Goal: Information Seeking & Learning: Learn about a topic

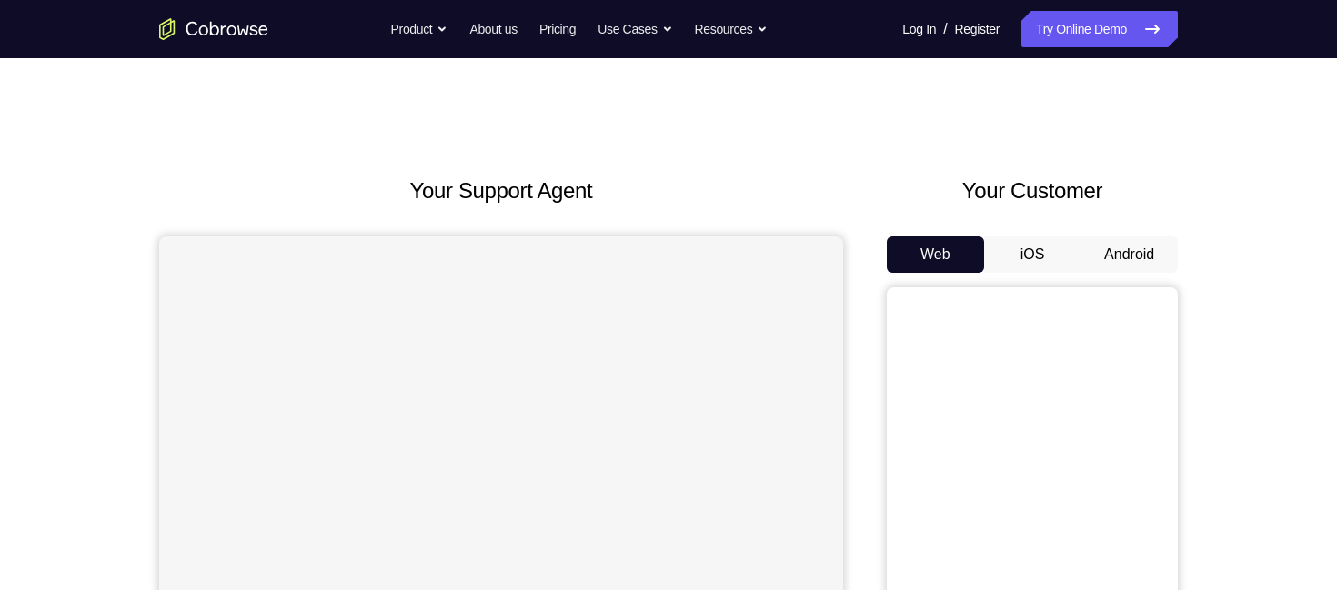
scroll to position [178, 0]
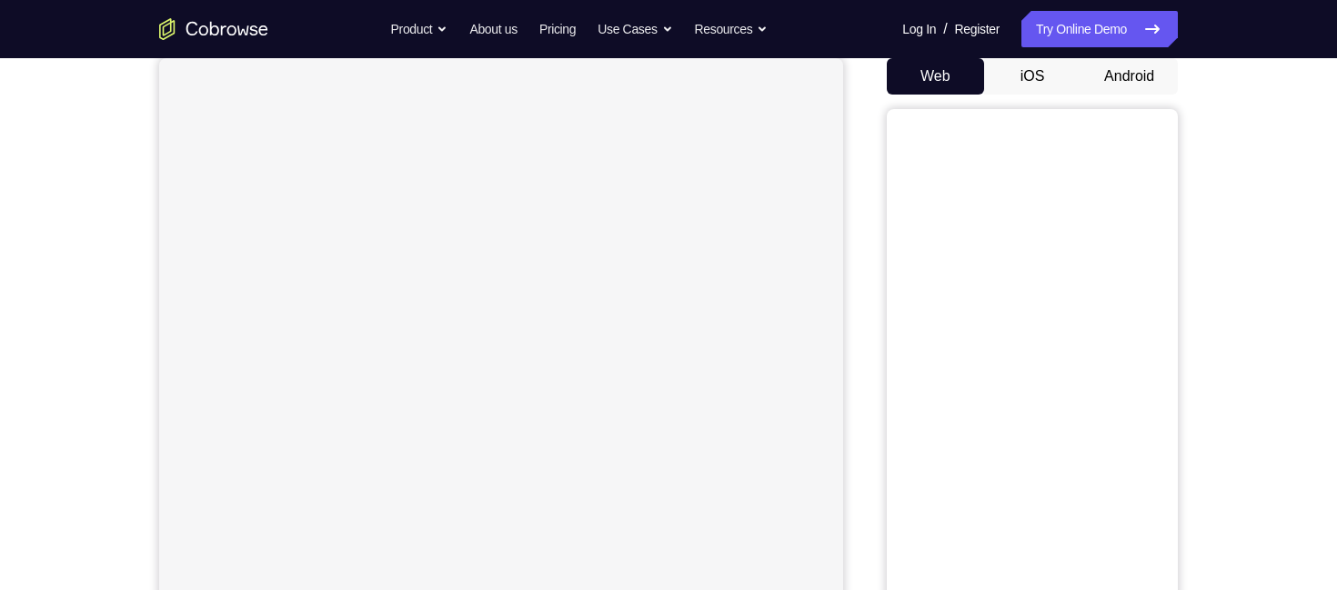
click at [1115, 82] on button "Android" at bounding box center [1128, 76] width 97 height 36
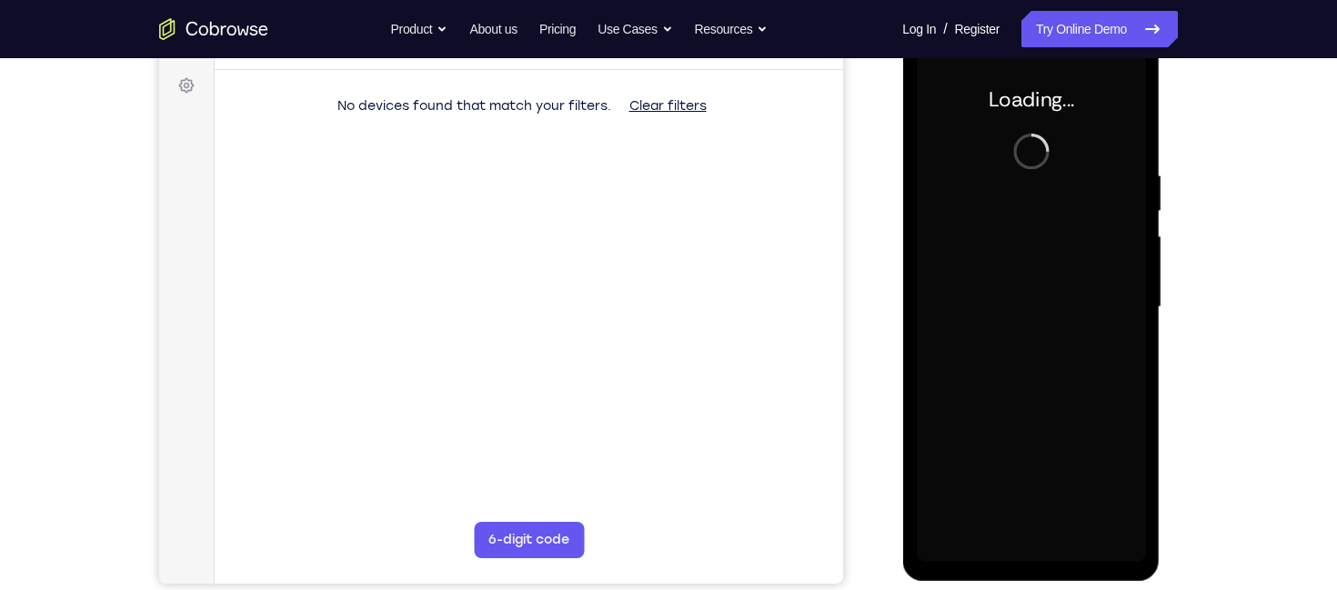
scroll to position [0, 0]
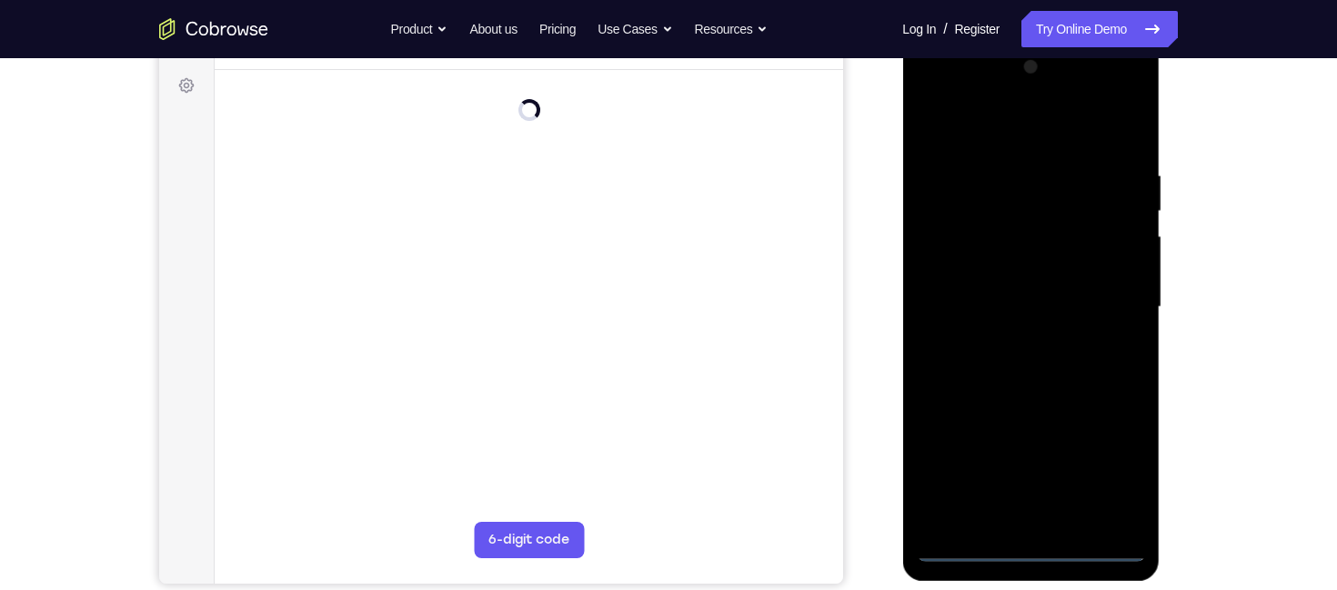
click at [1026, 554] on div "Online web based iOS Simulators and Android Emulators. Run iPhone, iPad, Mobile…" at bounding box center [1031, 312] width 259 height 546
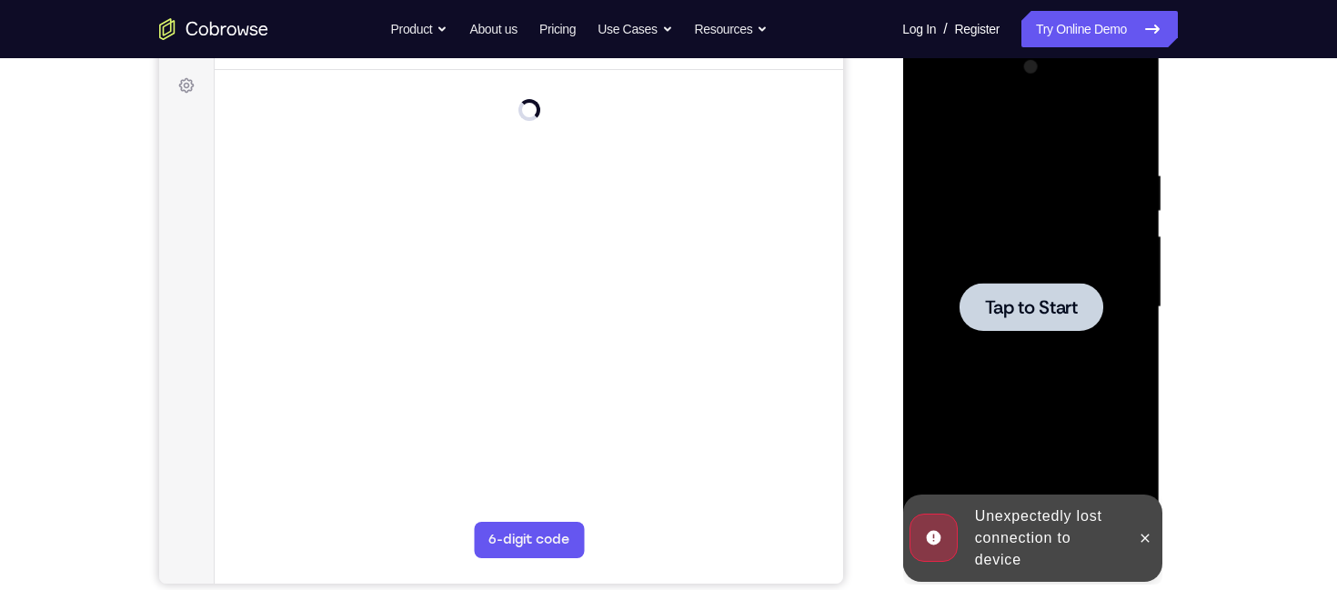
click at [1017, 326] on div at bounding box center [1031, 307] width 144 height 48
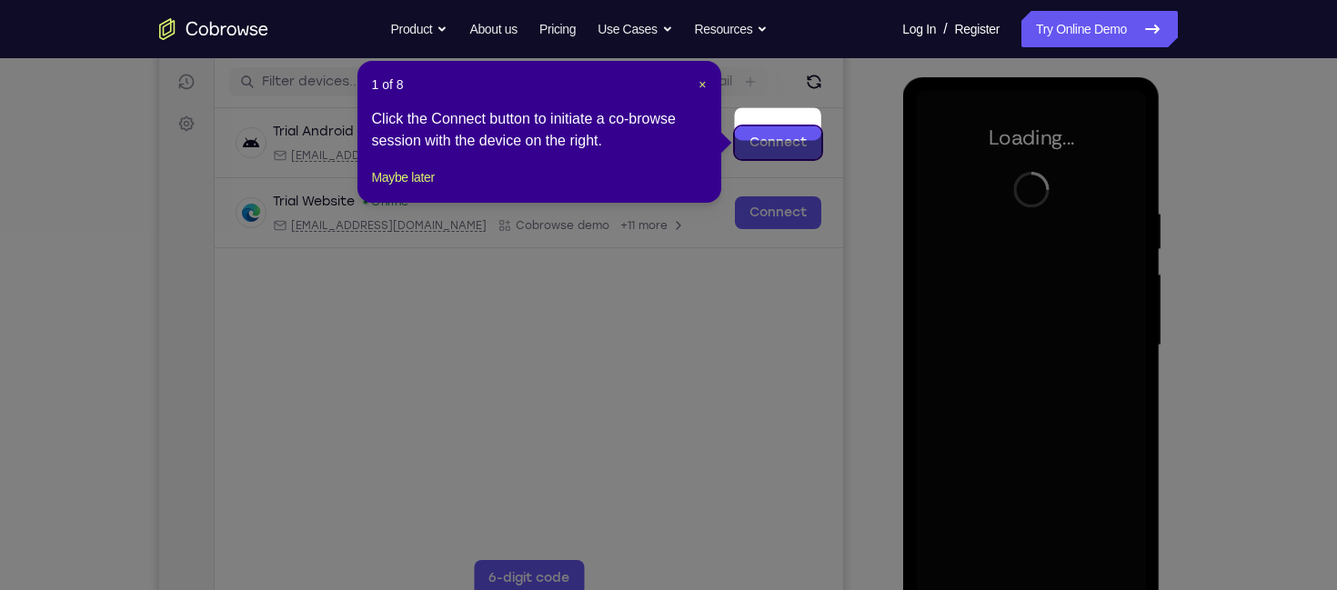
scroll to position [242, 0]
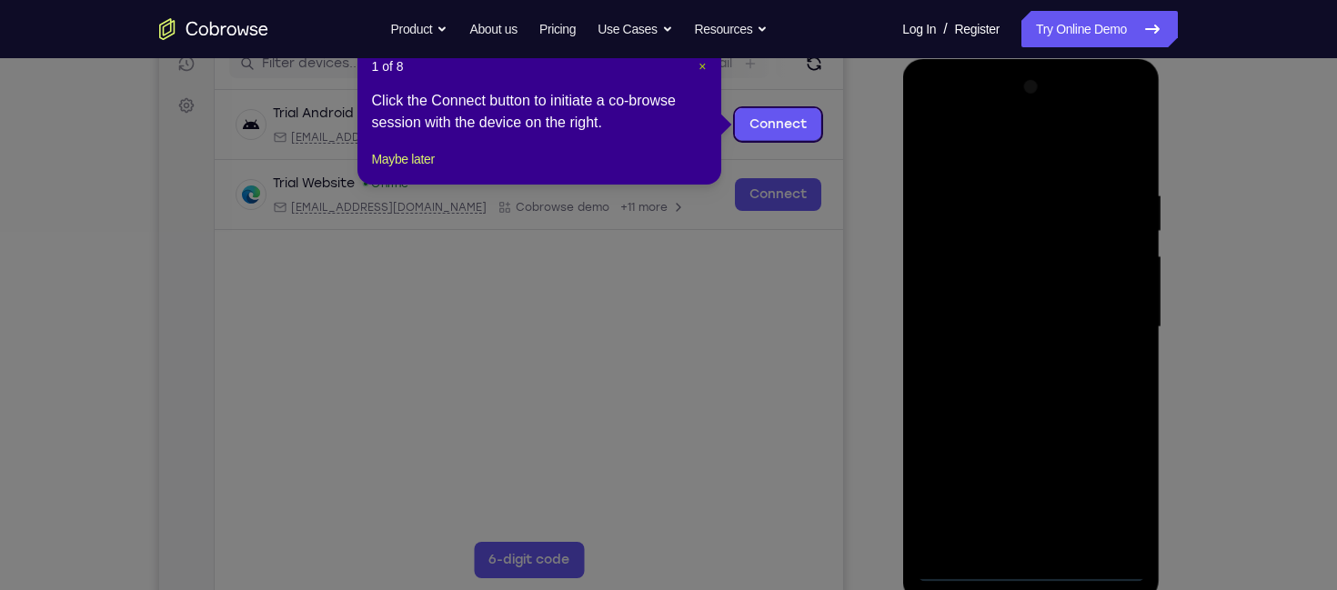
click at [703, 64] on span "×" at bounding box center [701, 66] width 7 height 15
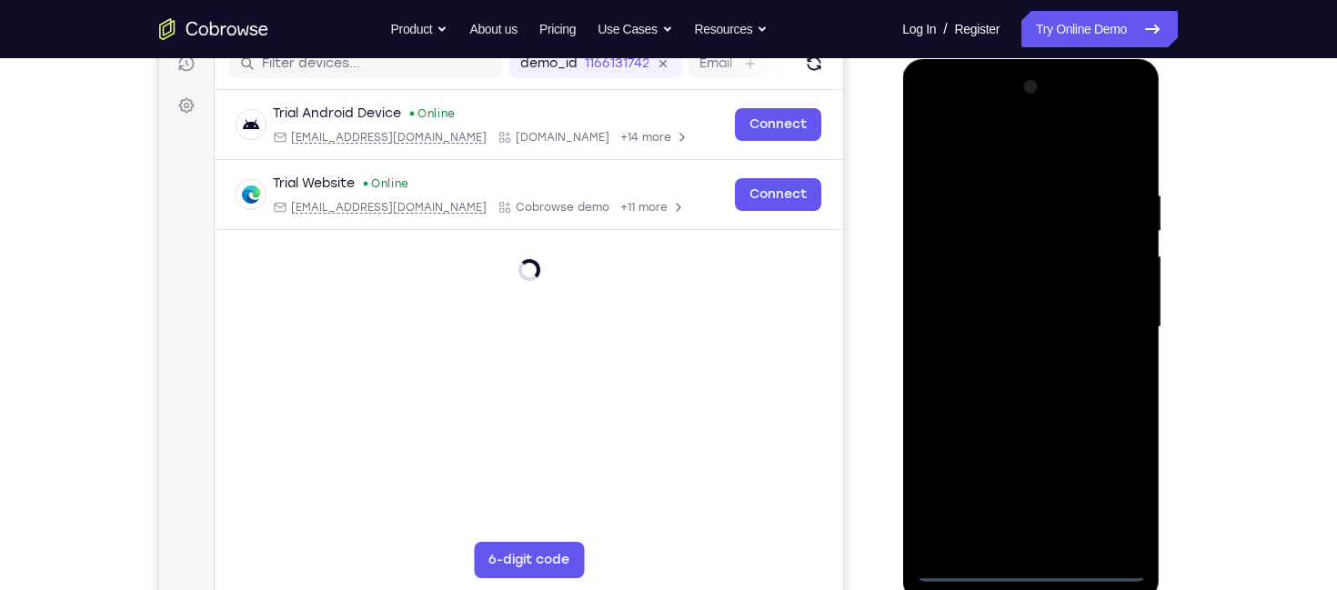
click at [1039, 567] on div at bounding box center [1030, 327] width 229 height 509
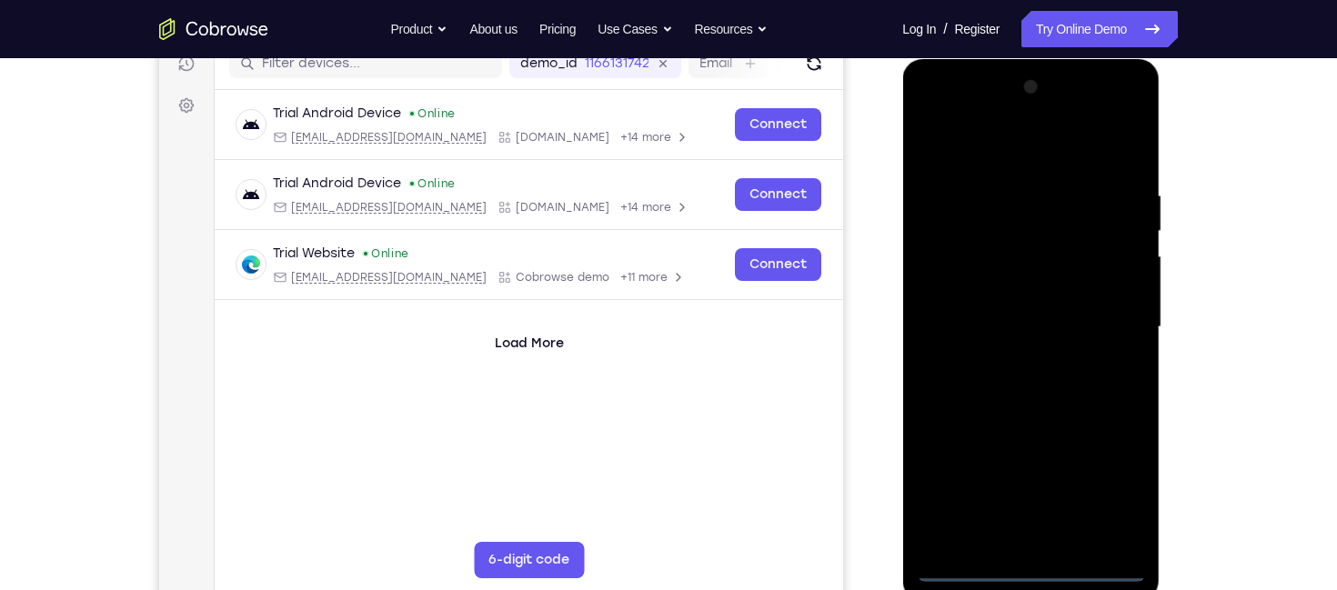
click at [1106, 501] on div at bounding box center [1030, 327] width 229 height 509
click at [938, 121] on div at bounding box center [1030, 327] width 229 height 509
click at [957, 236] on div at bounding box center [1030, 327] width 229 height 509
click at [1021, 146] on div at bounding box center [1030, 327] width 229 height 509
click at [919, 260] on div at bounding box center [1030, 327] width 229 height 509
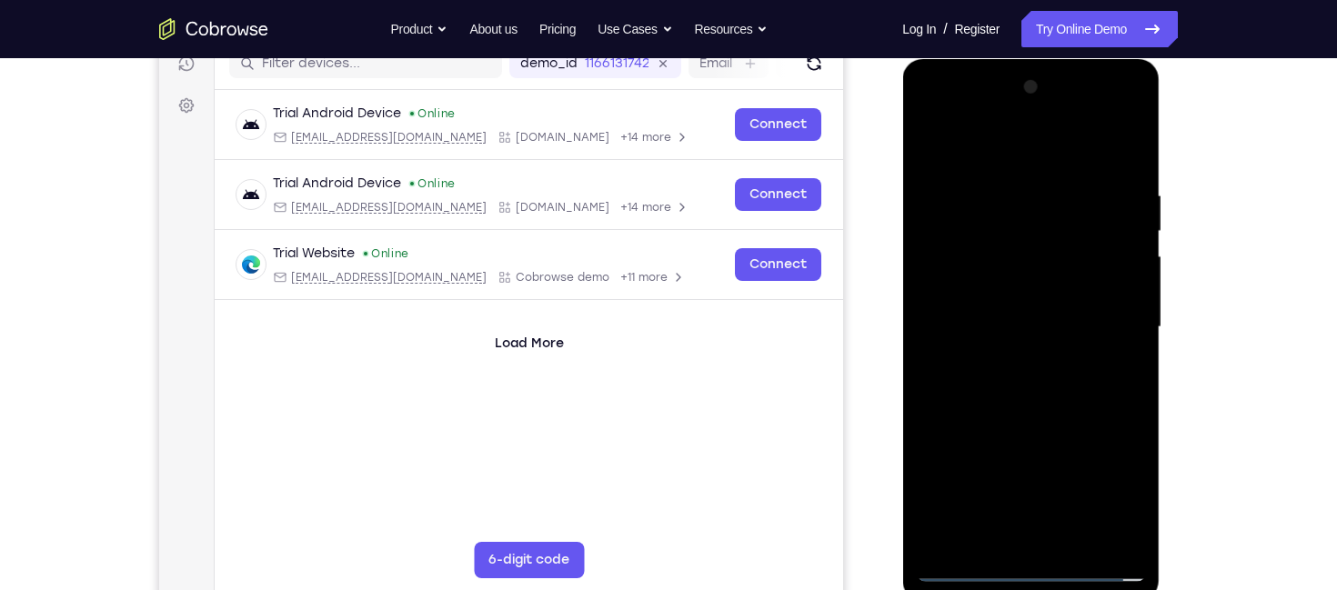
click at [1030, 429] on div at bounding box center [1030, 327] width 229 height 509
click at [1041, 369] on div at bounding box center [1030, 327] width 229 height 509
click at [1123, 538] on div at bounding box center [1030, 327] width 229 height 509
click at [976, 545] on div at bounding box center [1030, 327] width 229 height 509
click at [1065, 253] on div at bounding box center [1030, 327] width 229 height 509
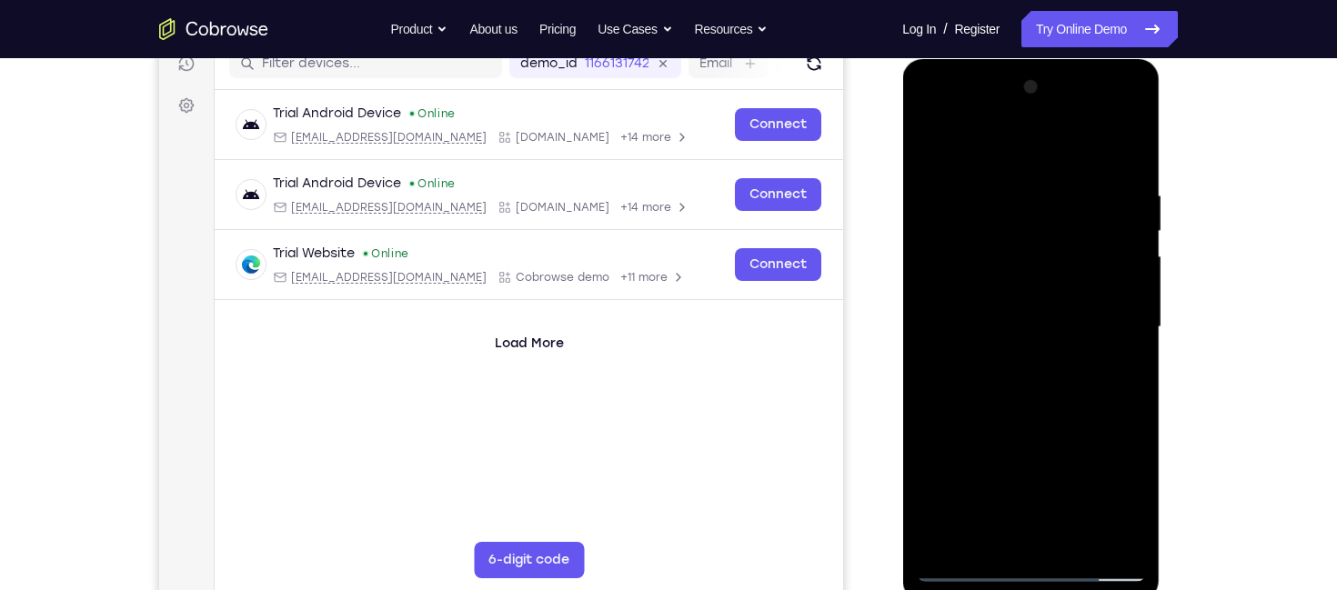
drag, startPoint x: 986, startPoint y: 224, endPoint x: 1021, endPoint y: 602, distance: 380.0
click at [1021, 589] on div at bounding box center [1031, 332] width 259 height 546
drag, startPoint x: 991, startPoint y: 189, endPoint x: 981, endPoint y: 210, distance: 23.2
click at [955, 488] on div at bounding box center [1030, 327] width 229 height 509
drag, startPoint x: 989, startPoint y: 189, endPoint x: 988, endPoint y: 487, distance: 297.4
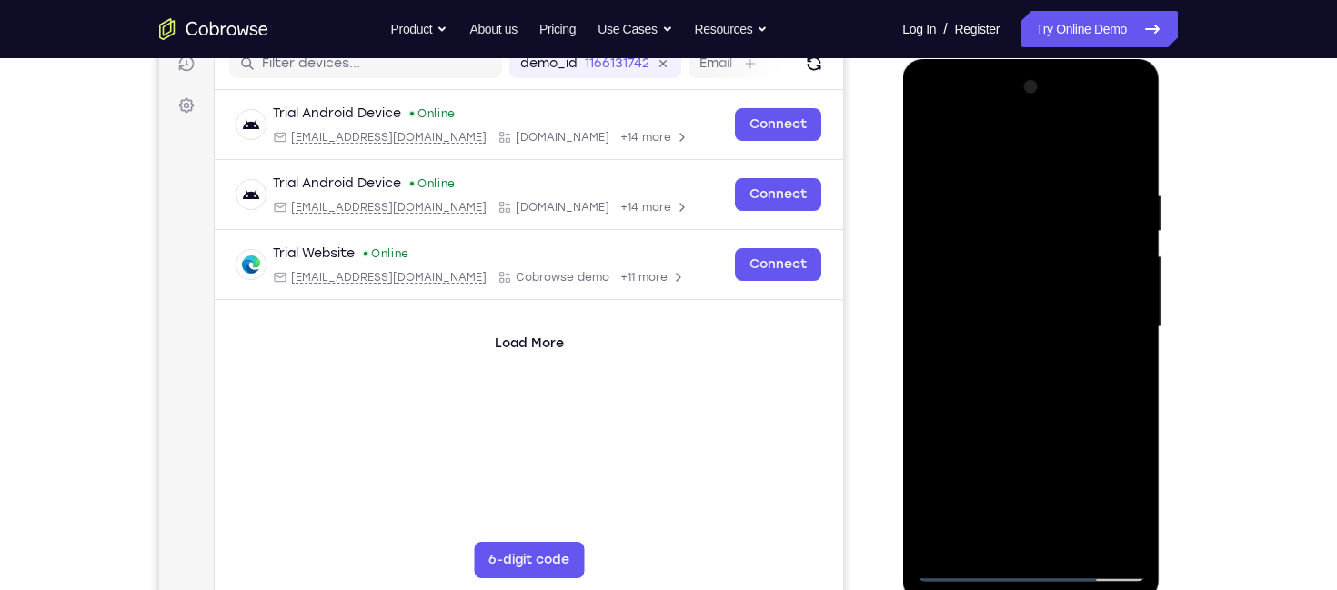
click at [988, 487] on div at bounding box center [1030, 327] width 229 height 509
drag, startPoint x: 996, startPoint y: 181, endPoint x: 979, endPoint y: 433, distance: 252.4
click at [979, 433] on div at bounding box center [1030, 327] width 229 height 509
drag, startPoint x: 985, startPoint y: 260, endPoint x: 999, endPoint y: 517, distance: 256.9
click at [999, 517] on div at bounding box center [1030, 327] width 229 height 509
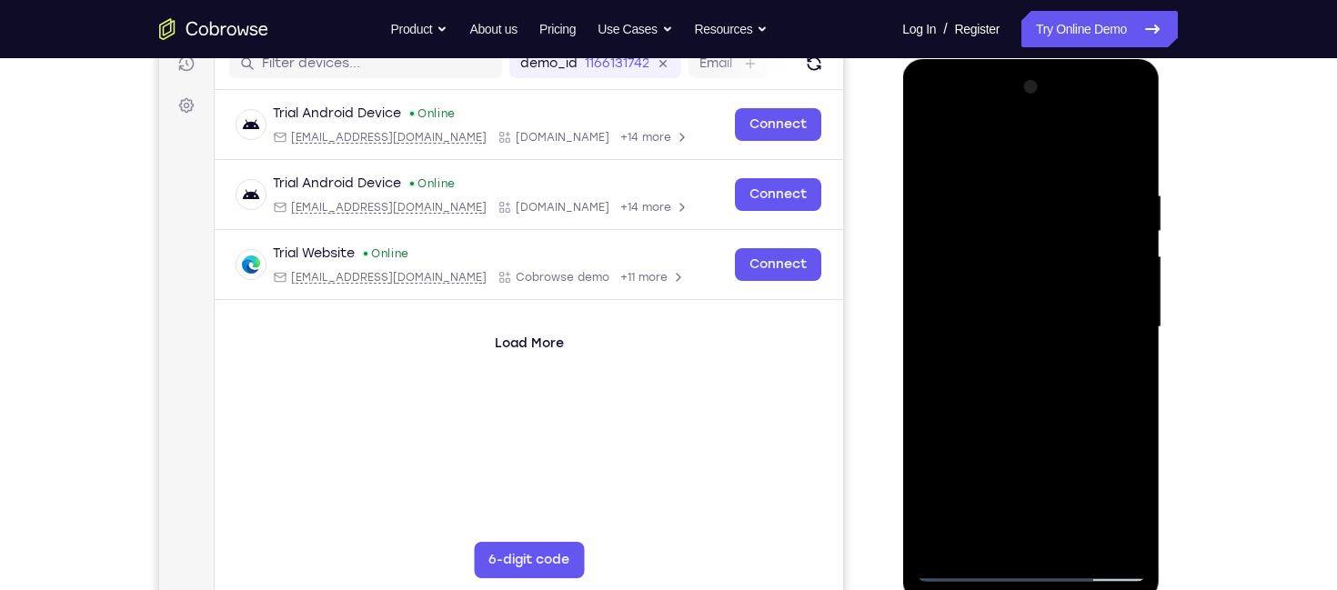
drag, startPoint x: 1026, startPoint y: 239, endPoint x: 1064, endPoint y: 527, distance: 289.9
click at [1064, 527] on div at bounding box center [1030, 327] width 229 height 509
drag, startPoint x: 1058, startPoint y: 465, endPoint x: 1046, endPoint y: 430, distance: 36.5
click at [1061, 586] on div at bounding box center [1030, 330] width 257 height 542
drag, startPoint x: 1044, startPoint y: 265, endPoint x: 1019, endPoint y: 476, distance: 212.5
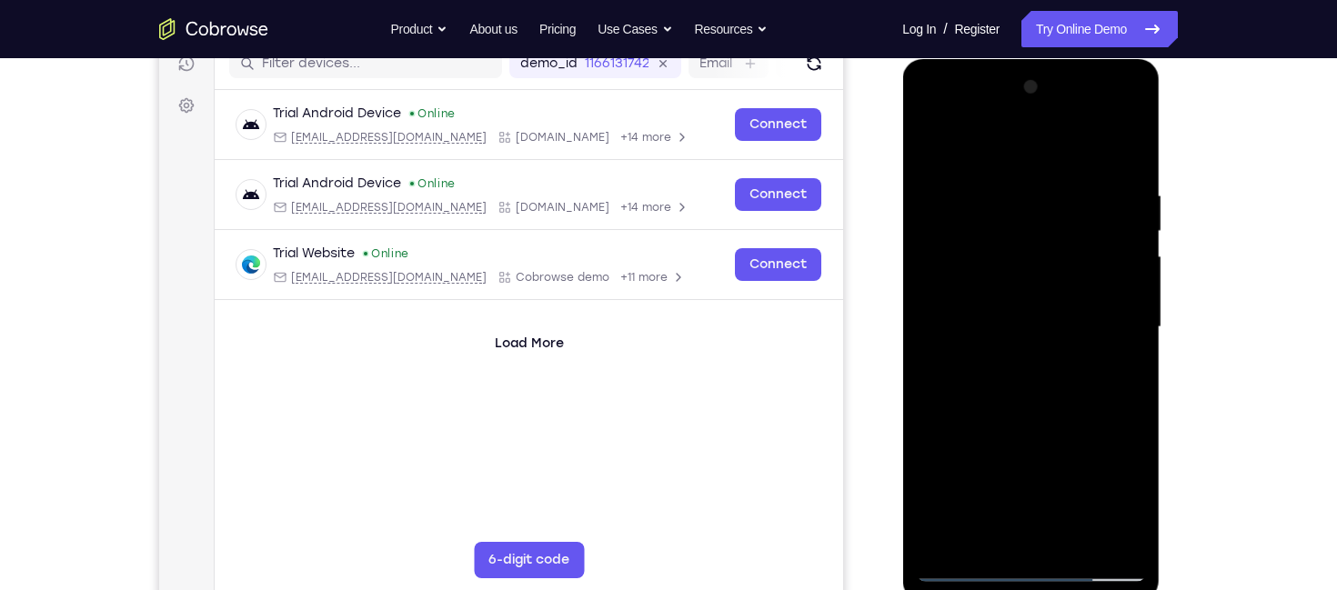
click at [1021, 510] on div at bounding box center [1030, 327] width 229 height 509
drag, startPoint x: 1015, startPoint y: 184, endPoint x: 1042, endPoint y: 457, distance: 274.2
click at [1042, 457] on div at bounding box center [1030, 327] width 229 height 509
drag, startPoint x: 1010, startPoint y: 196, endPoint x: 1013, endPoint y: 553, distance: 357.4
click at [1013, 553] on div at bounding box center [1030, 327] width 229 height 509
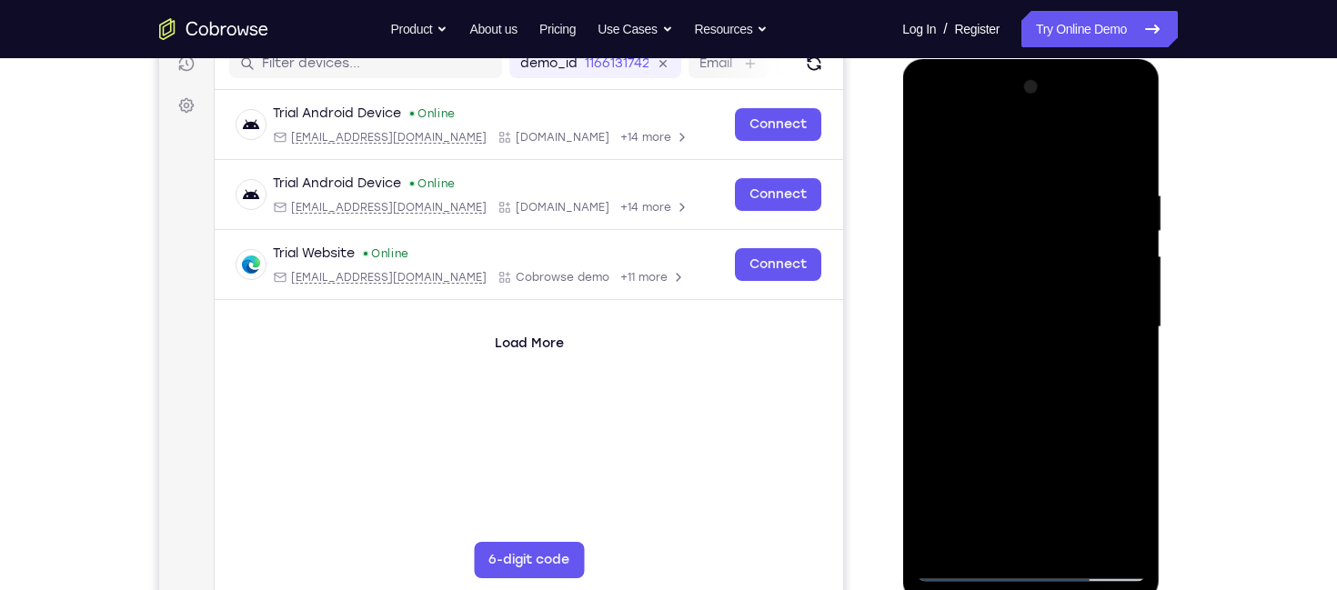
drag, startPoint x: 998, startPoint y: 212, endPoint x: 1004, endPoint y: 582, distance: 370.2
click at [1004, 582] on div at bounding box center [1030, 330] width 257 height 542
drag, startPoint x: 1003, startPoint y: 217, endPoint x: 1029, endPoint y: 479, distance: 263.1
click at [1029, 479] on div at bounding box center [1030, 327] width 229 height 509
drag, startPoint x: 1013, startPoint y: 185, endPoint x: 1028, endPoint y: 417, distance: 233.3
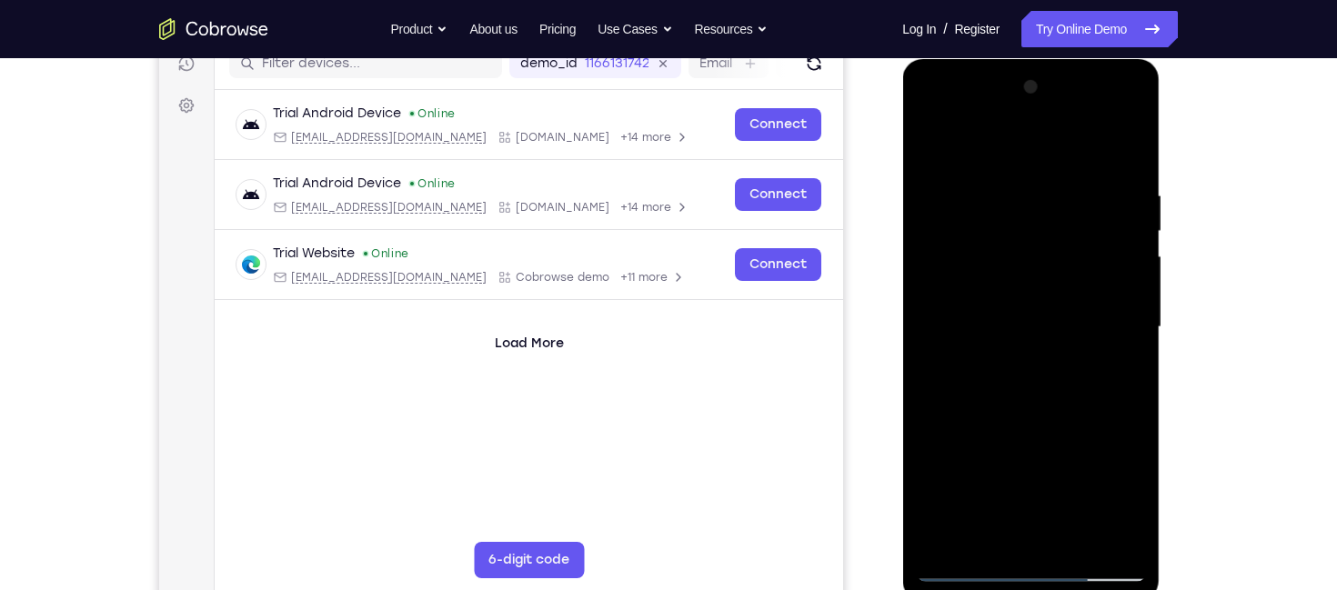
click at [1028, 417] on div at bounding box center [1030, 327] width 229 height 509
drag, startPoint x: 1017, startPoint y: 198, endPoint x: 1021, endPoint y: 442, distance: 243.8
click at [1021, 442] on div at bounding box center [1030, 327] width 229 height 509
drag, startPoint x: 1029, startPoint y: 217, endPoint x: 1039, endPoint y: 471, distance: 254.0
click at [1039, 471] on div at bounding box center [1030, 327] width 229 height 509
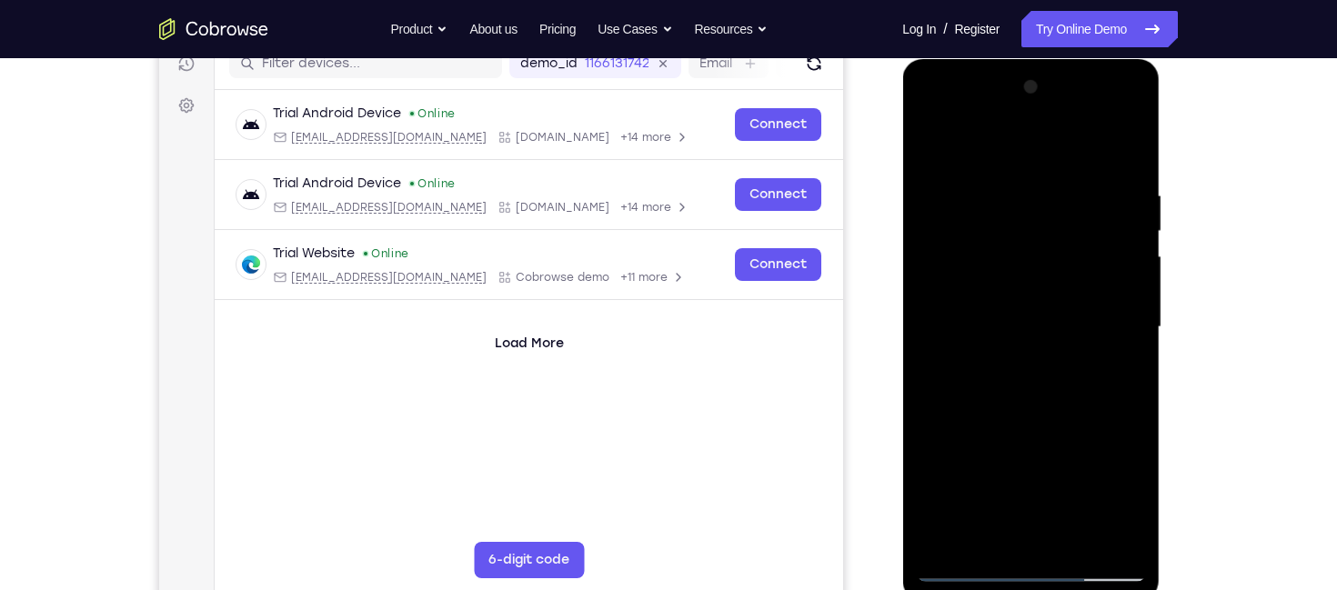
drag, startPoint x: 1031, startPoint y: 227, endPoint x: 993, endPoint y: 560, distance: 335.0
click at [993, 560] on div at bounding box center [1030, 327] width 229 height 509
drag, startPoint x: 996, startPoint y: 257, endPoint x: 999, endPoint y: 544, distance: 286.5
click at [999, 544] on div at bounding box center [1030, 327] width 229 height 509
click at [1079, 379] on div at bounding box center [1030, 327] width 229 height 509
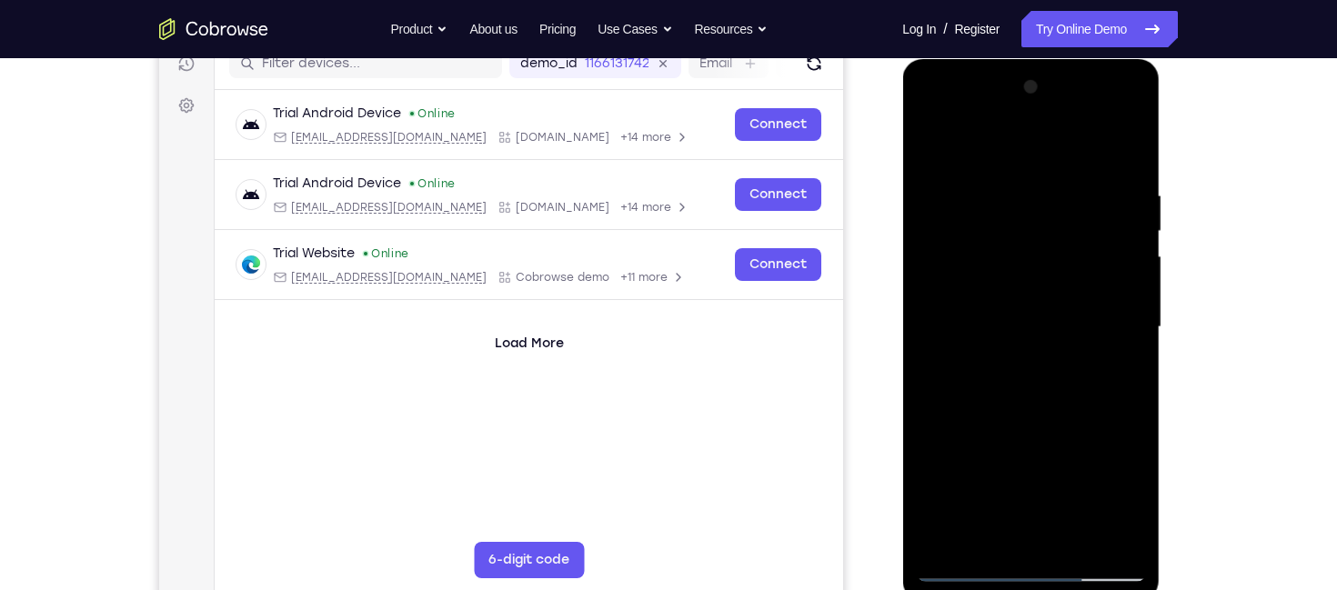
scroll to position [249, 0]
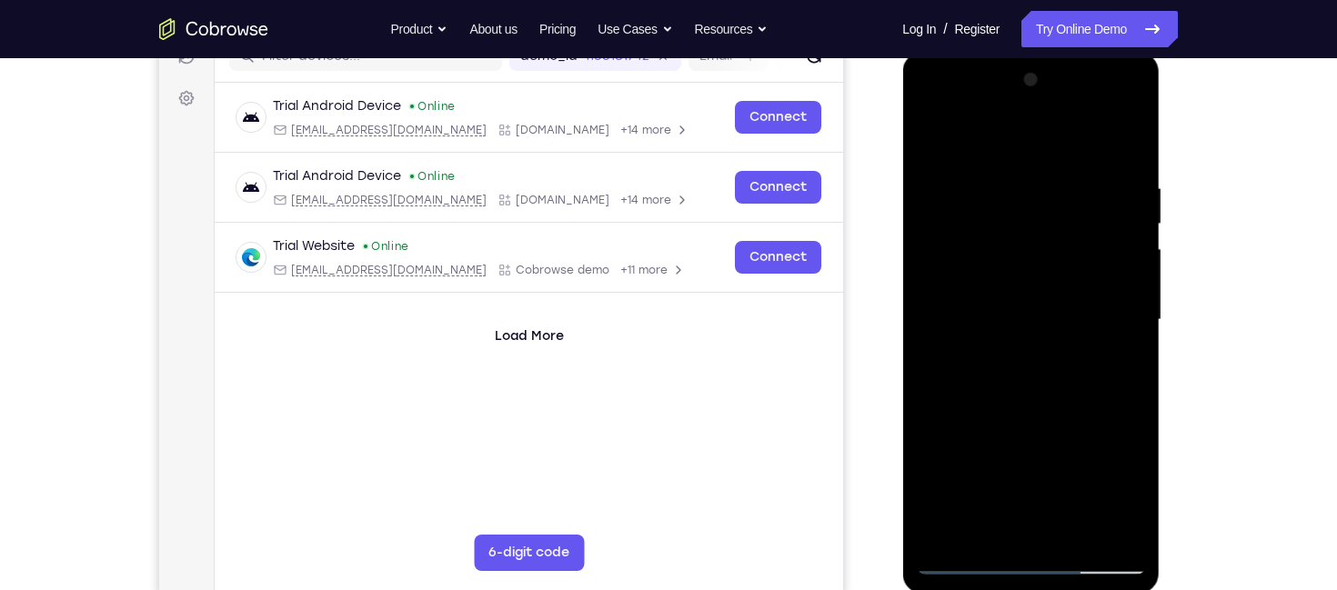
drag, startPoint x: 1024, startPoint y: 245, endPoint x: 1056, endPoint y: 498, distance: 255.7
click at [1056, 498] on div at bounding box center [1030, 319] width 229 height 509
drag, startPoint x: 1007, startPoint y: 245, endPoint x: 1011, endPoint y: 501, distance: 256.5
click at [1011, 501] on div at bounding box center [1030, 319] width 229 height 509
drag, startPoint x: 1014, startPoint y: 219, endPoint x: 1004, endPoint y: 486, distance: 266.6
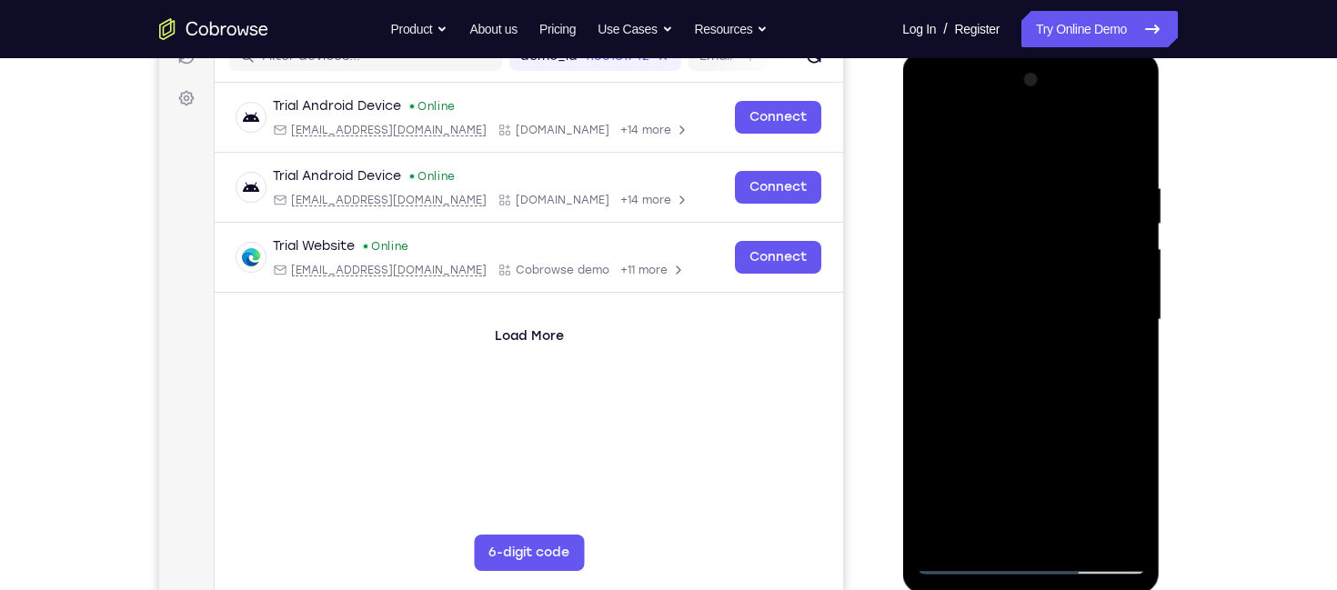
click at [1004, 486] on div at bounding box center [1030, 319] width 229 height 509
drag, startPoint x: 1021, startPoint y: 193, endPoint x: 1007, endPoint y: 572, distance: 379.5
click at [1007, 572] on div at bounding box center [1030, 319] width 229 height 509
click at [1001, 478] on div at bounding box center [1030, 319] width 229 height 509
drag, startPoint x: 995, startPoint y: 226, endPoint x: 1072, endPoint y: 632, distance: 413.8
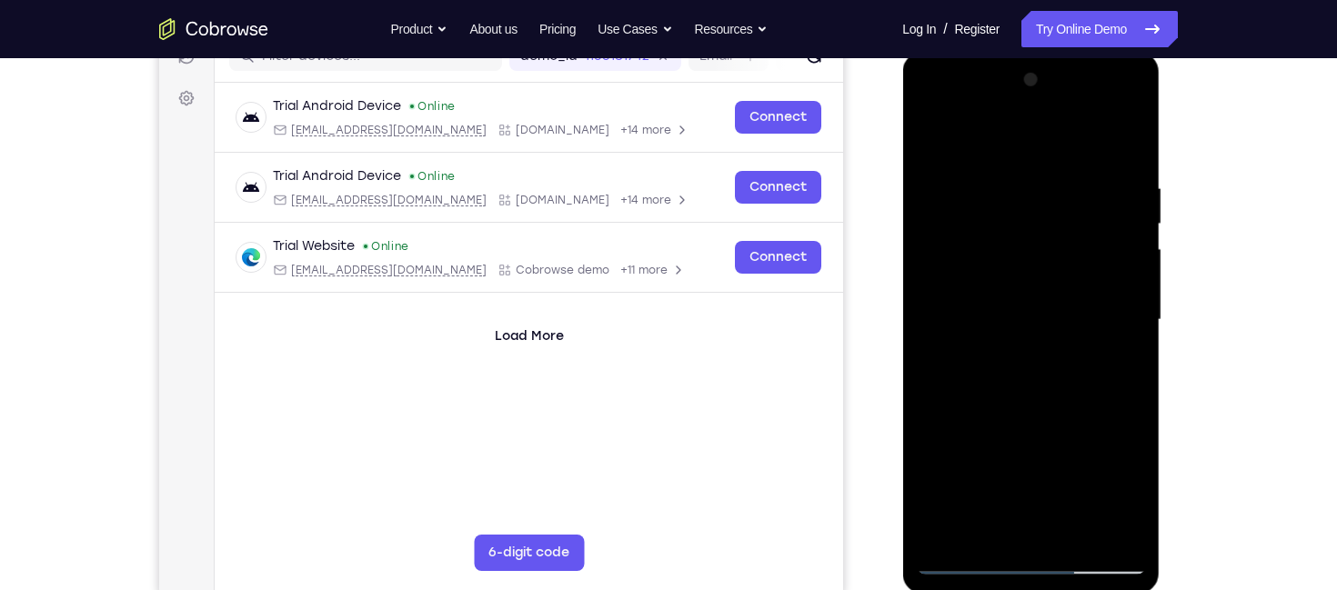
click at [1072, 589] on html "Online web based iOS Simulators and Android Emulators. Run iPhone, iPad, Mobile…" at bounding box center [1031, 325] width 259 height 546
drag, startPoint x: 985, startPoint y: 197, endPoint x: 969, endPoint y: 529, distance: 332.3
click at [969, 529] on div at bounding box center [1030, 319] width 229 height 509
click at [1039, 461] on div at bounding box center [1030, 319] width 229 height 509
click at [963, 584] on div at bounding box center [1030, 323] width 257 height 542
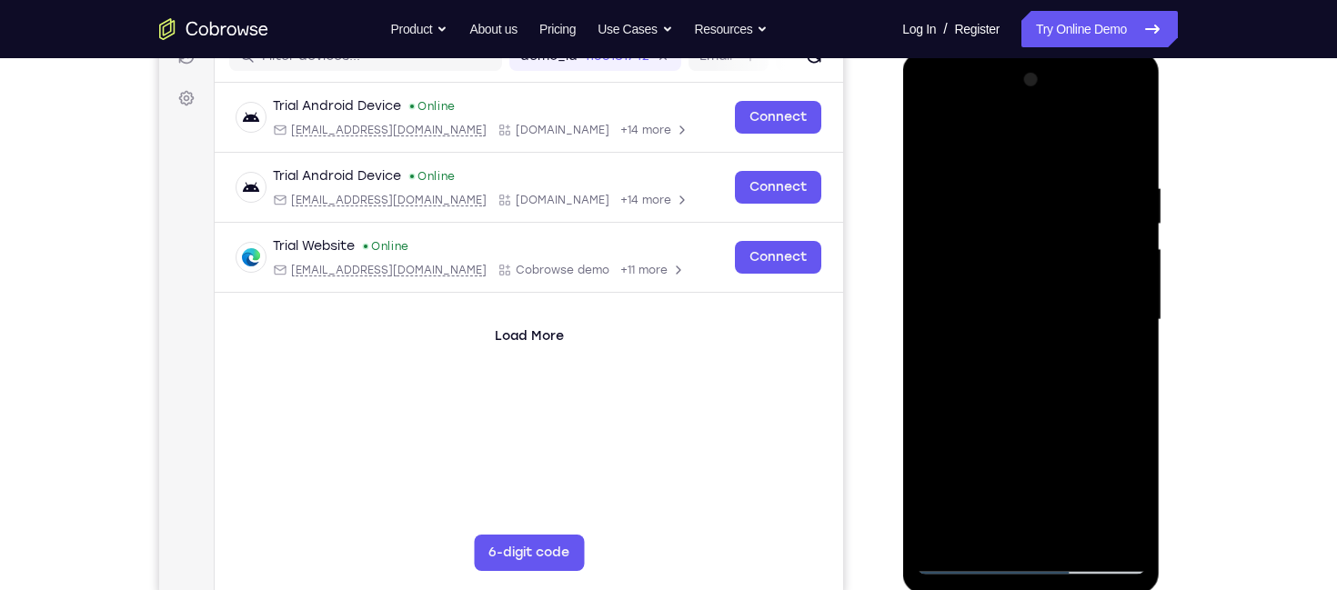
drag, startPoint x: 977, startPoint y: 461, endPoint x: 992, endPoint y: 228, distance: 233.3
click at [966, 483] on div at bounding box center [1030, 319] width 229 height 509
drag, startPoint x: 1006, startPoint y: 190, endPoint x: 1014, endPoint y: 454, distance: 263.9
click at [1014, 454] on div at bounding box center [1030, 319] width 229 height 509
drag, startPoint x: 1021, startPoint y: 238, endPoint x: 1023, endPoint y: 519, distance: 281.0
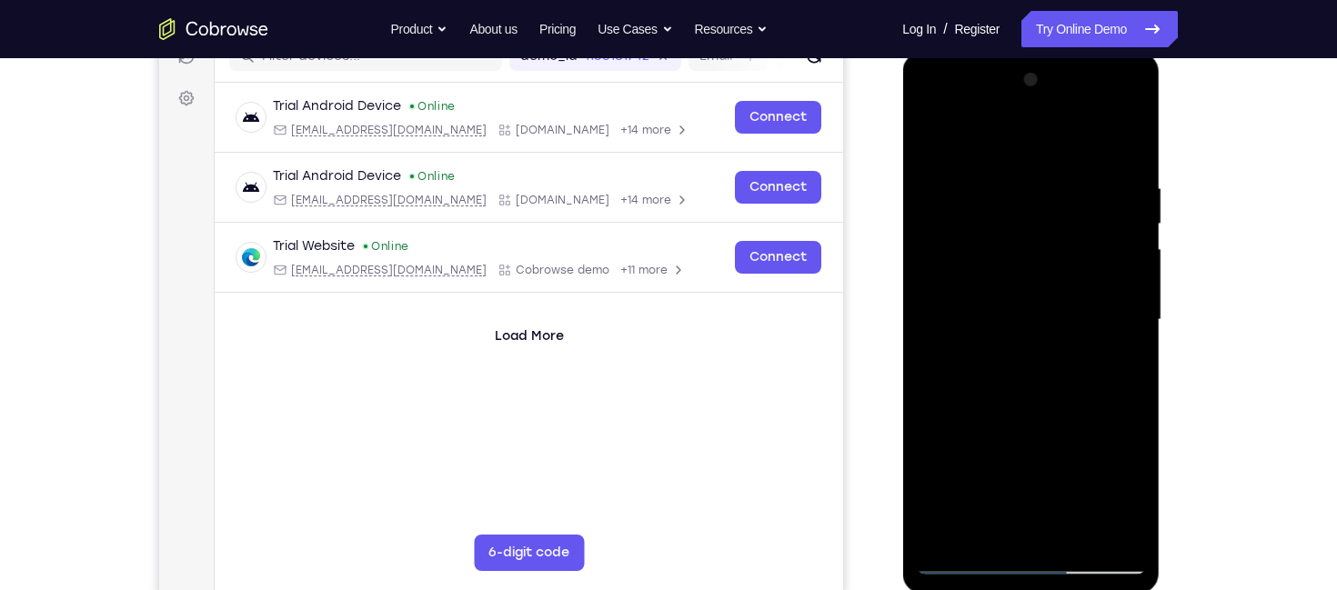
click at [1023, 519] on div at bounding box center [1030, 319] width 229 height 509
drag, startPoint x: 1024, startPoint y: 274, endPoint x: 1066, endPoint y: 525, distance: 254.5
click at [1066, 525] on div at bounding box center [1030, 319] width 229 height 509
drag, startPoint x: 1041, startPoint y: 235, endPoint x: 1025, endPoint y: 507, distance: 273.3
click at [1025, 507] on div at bounding box center [1030, 319] width 229 height 509
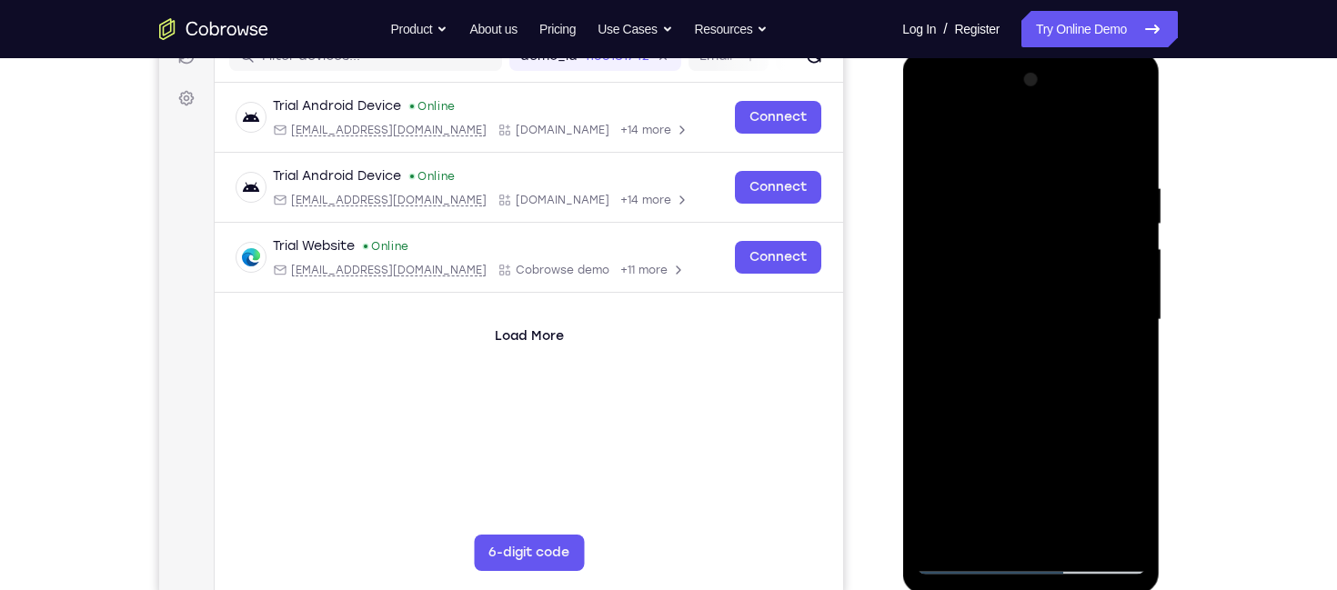
drag, startPoint x: 1037, startPoint y: 239, endPoint x: 1037, endPoint y: 491, distance: 251.9
click at [1037, 491] on div at bounding box center [1030, 319] width 229 height 509
drag, startPoint x: 1029, startPoint y: 208, endPoint x: 1035, endPoint y: 490, distance: 282.0
click at [1035, 490] on div at bounding box center [1030, 319] width 229 height 509
drag
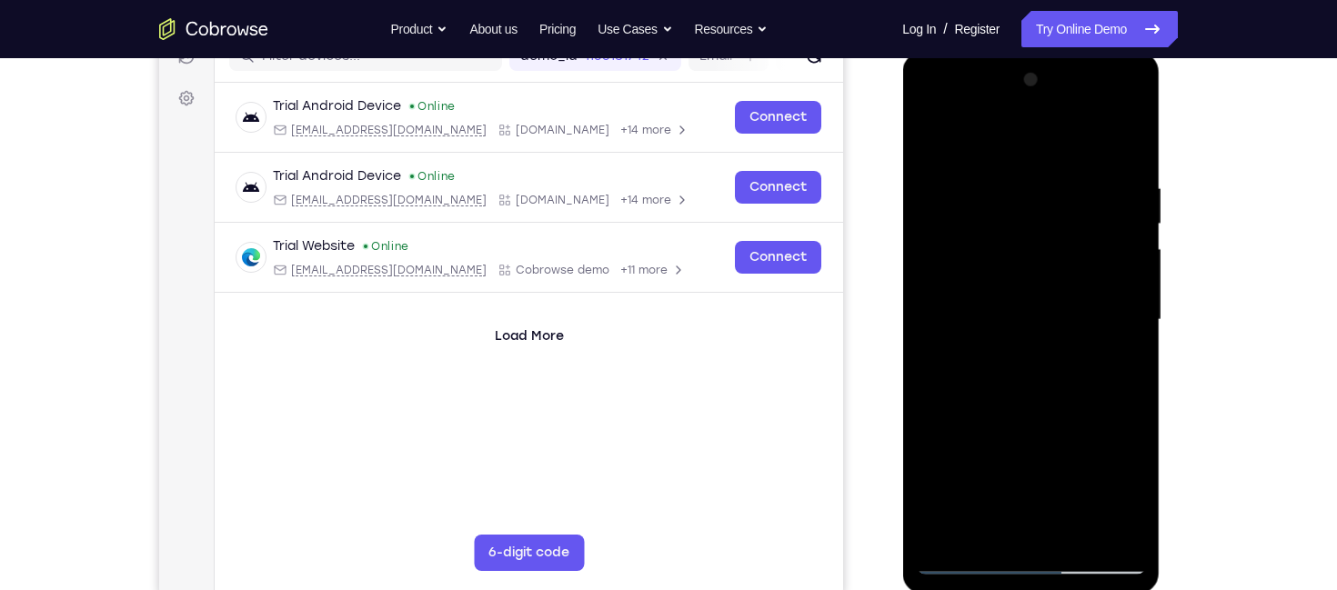
click at [1000, 499] on div at bounding box center [1030, 319] width 229 height 509
click at [999, 457] on div at bounding box center [1030, 319] width 229 height 509
click at [998, 167] on div at bounding box center [1030, 319] width 229 height 509
click at [1015, 525] on div at bounding box center [1030, 319] width 229 height 509
click at [1013, 589] on div at bounding box center [1030, 323] width 257 height 542
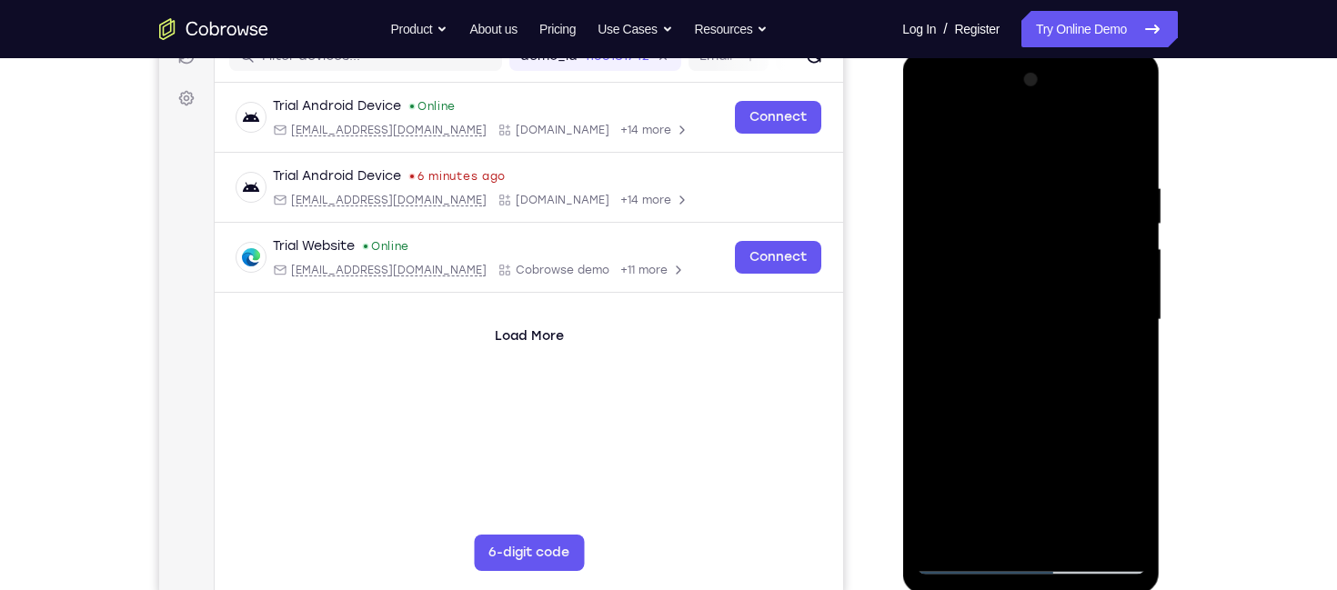
click at [1049, 487] on div at bounding box center [1030, 319] width 229 height 509
click at [1038, 392] on div at bounding box center [1030, 319] width 229 height 509
click at [1063, 297] on div at bounding box center [1030, 319] width 229 height 509
click at [1121, 321] on div at bounding box center [1030, 319] width 229 height 509
click at [1126, 322] on div at bounding box center [1030, 319] width 229 height 509
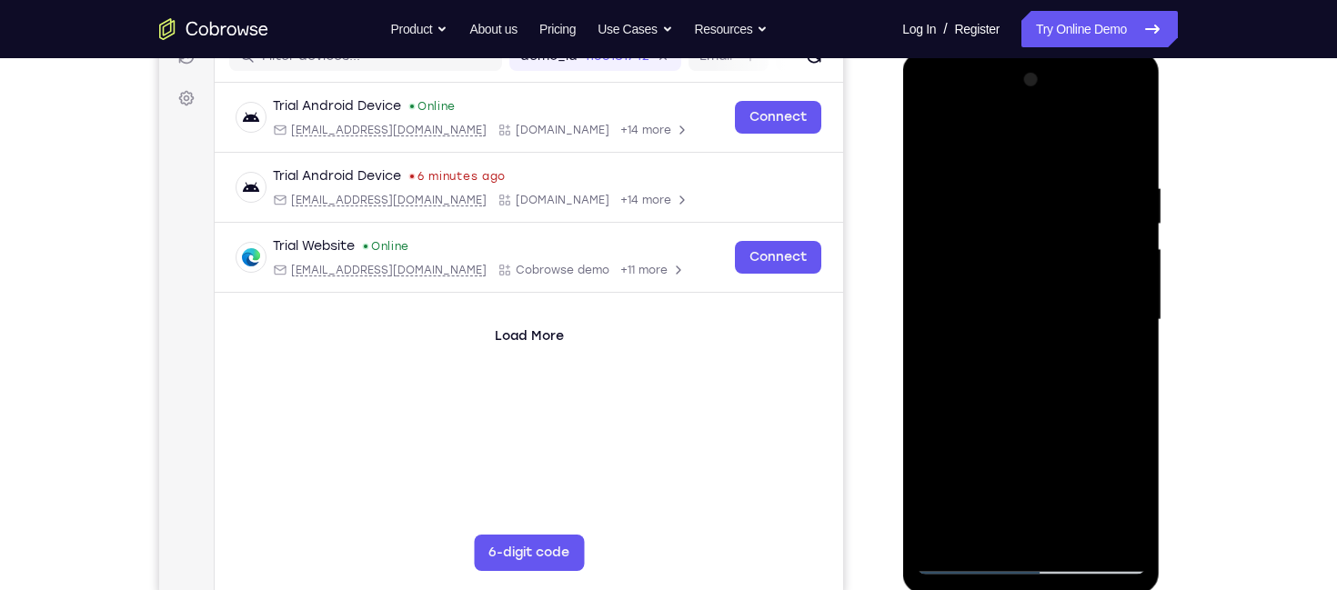
click at [1135, 548] on div at bounding box center [1030, 319] width 229 height 509
click at [1115, 483] on div at bounding box center [1030, 319] width 229 height 509
click at [1140, 559] on div at bounding box center [1030, 319] width 229 height 509
drag, startPoint x: 952, startPoint y: 222, endPoint x: 969, endPoint y: 603, distance: 381.4
click at [969, 589] on html "Online web based iOS Simulators and Android Emulators. Run iPhone, iPad, Mobile…" at bounding box center [1031, 325] width 259 height 546
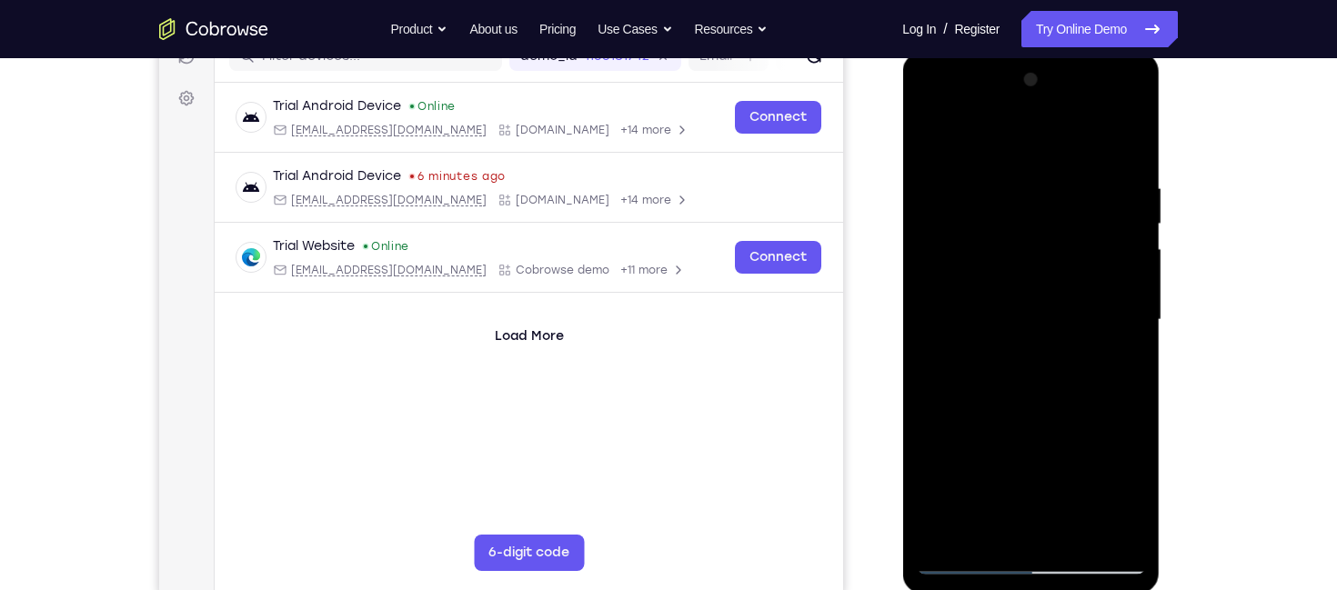
drag, startPoint x: 970, startPoint y: 577, endPoint x: 970, endPoint y: 589, distance: 12.7
click at [970, 589] on div at bounding box center [1030, 323] width 257 height 542
drag, startPoint x: 1010, startPoint y: 214, endPoint x: 1013, endPoint y: 363, distance: 149.2
click at [1025, 478] on div at bounding box center [1030, 319] width 229 height 509
drag, startPoint x: 1029, startPoint y: 225, endPoint x: 1035, endPoint y: 558, distance: 333.8
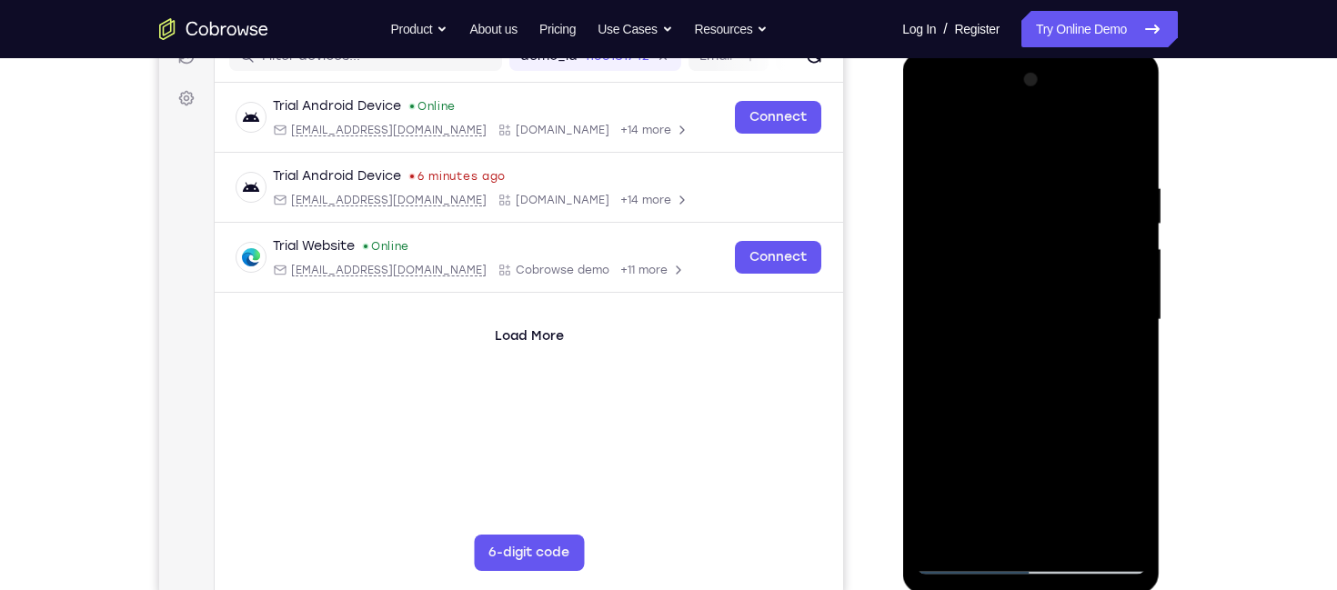
click at [1035, 558] on div at bounding box center [1030, 319] width 229 height 509
click at [975, 473] on div at bounding box center [1030, 319] width 229 height 509
drag, startPoint x: 935, startPoint y: 193, endPoint x: 950, endPoint y: 433, distance: 240.6
click at [950, 433] on div at bounding box center [1030, 319] width 229 height 509
drag, startPoint x: 972, startPoint y: 172, endPoint x: 999, endPoint y: 428, distance: 257.9
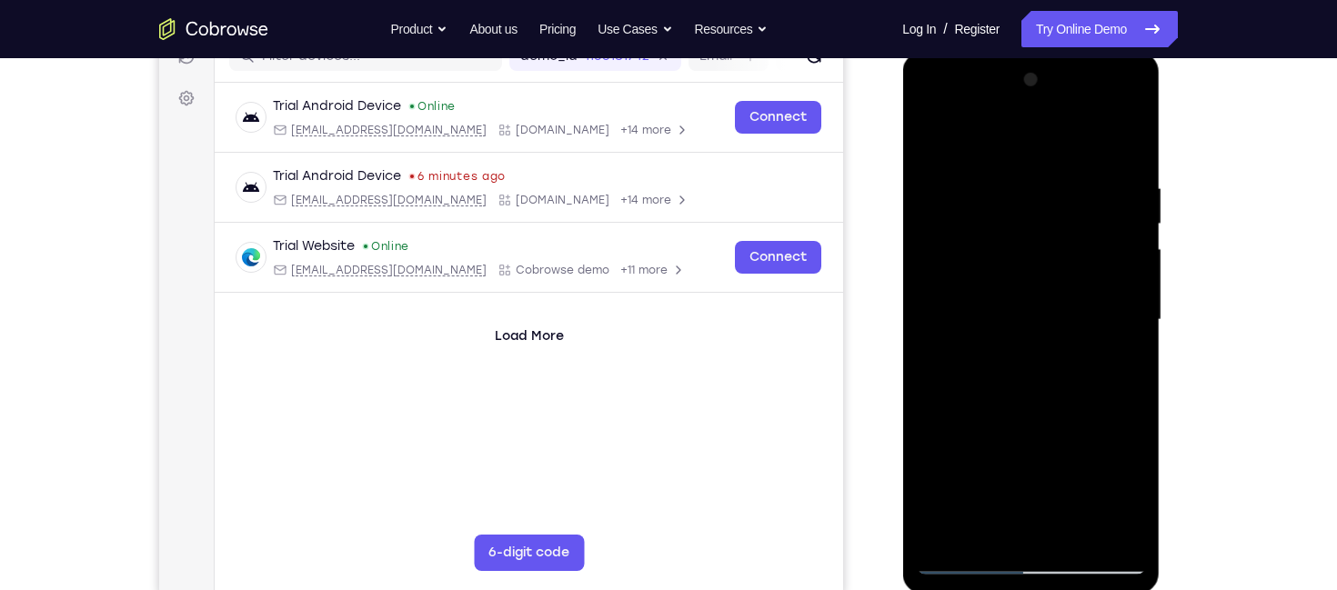
click at [999, 428] on div at bounding box center [1030, 319] width 229 height 509
drag, startPoint x: 1029, startPoint y: 205, endPoint x: 1032, endPoint y: 576, distance: 371.1
click at [1032, 576] on div at bounding box center [1030, 323] width 257 height 542
drag, startPoint x: 1025, startPoint y: 257, endPoint x: 1028, endPoint y: 610, distance: 352.9
click at [1028, 589] on html "Online web based iOS Simulators and Android Emulators. Run iPhone, iPad, Mobile…" at bounding box center [1031, 325] width 259 height 546
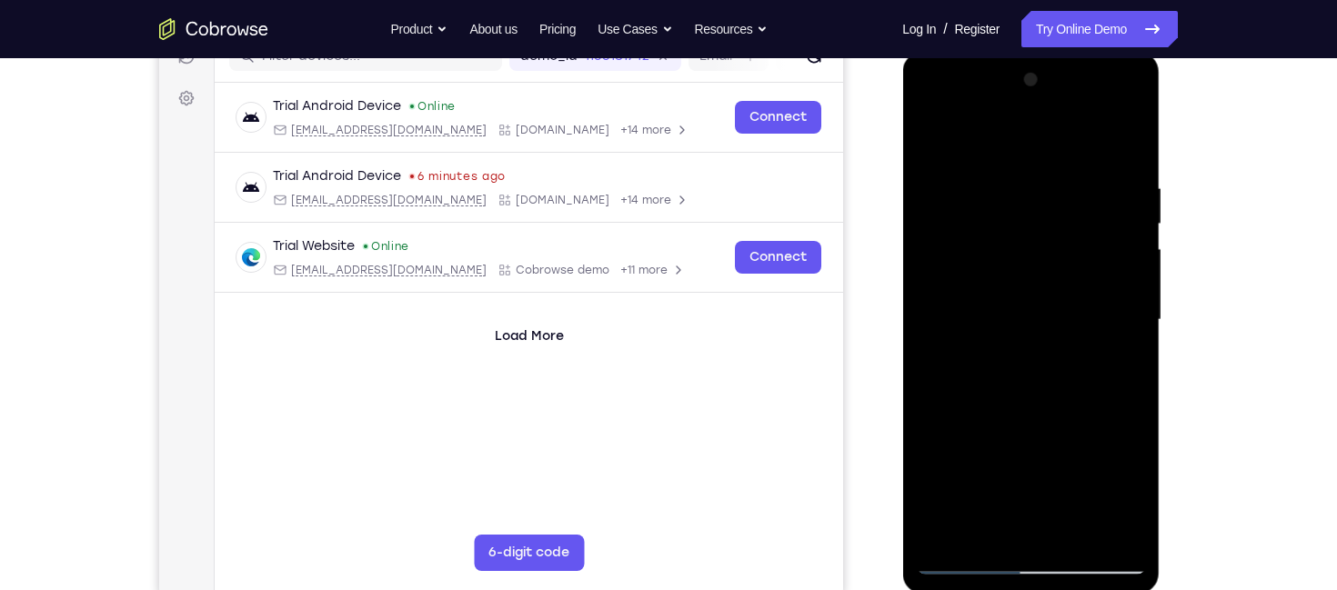
drag, startPoint x: 989, startPoint y: 223, endPoint x: 1007, endPoint y: 504, distance: 281.6
click at [1007, 504] on div at bounding box center [1030, 319] width 229 height 509
drag, startPoint x: 991, startPoint y: 188, endPoint x: 1006, endPoint y: 512, distance: 324.1
click at [1006, 512] on div at bounding box center [1030, 319] width 229 height 509
drag, startPoint x: 1034, startPoint y: 337, endPoint x: 1035, endPoint y: 443, distance: 105.5
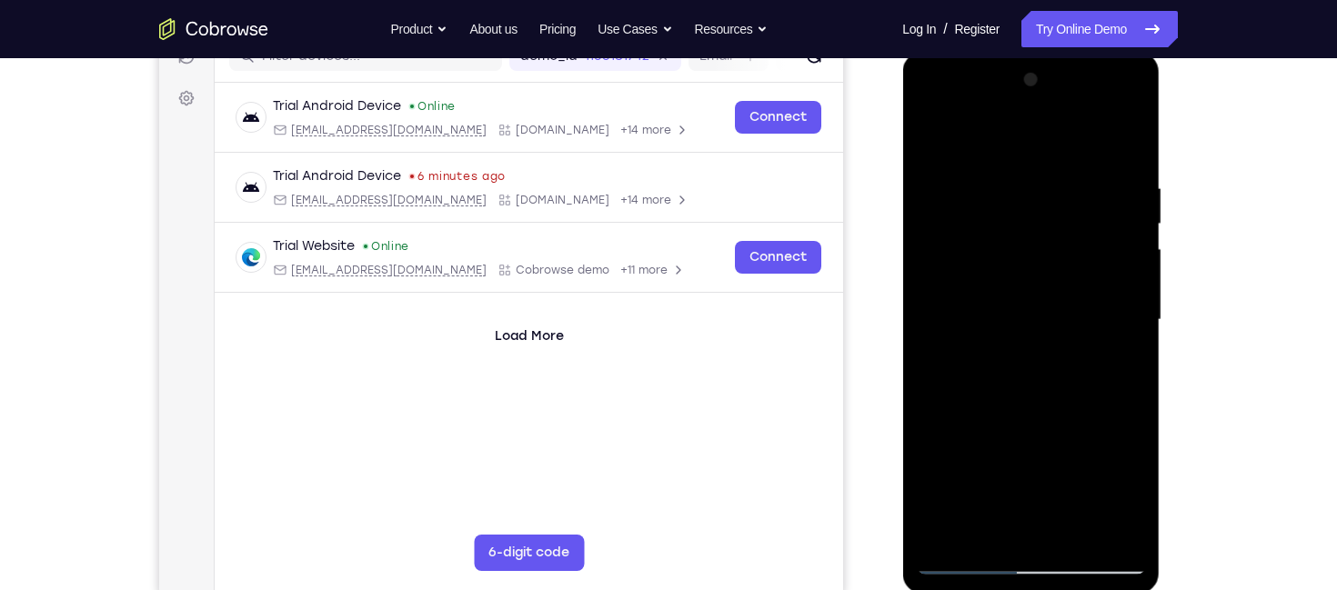
click at [1035, 443] on div at bounding box center [1030, 319] width 229 height 509
drag, startPoint x: 1031, startPoint y: 239, endPoint x: 1032, endPoint y: 490, distance: 251.0
click at [1032, 490] on div at bounding box center [1030, 319] width 229 height 509
drag, startPoint x: 1017, startPoint y: 224, endPoint x: 1011, endPoint y: 422, distance: 198.3
click at [1011, 422] on div at bounding box center [1030, 319] width 229 height 509
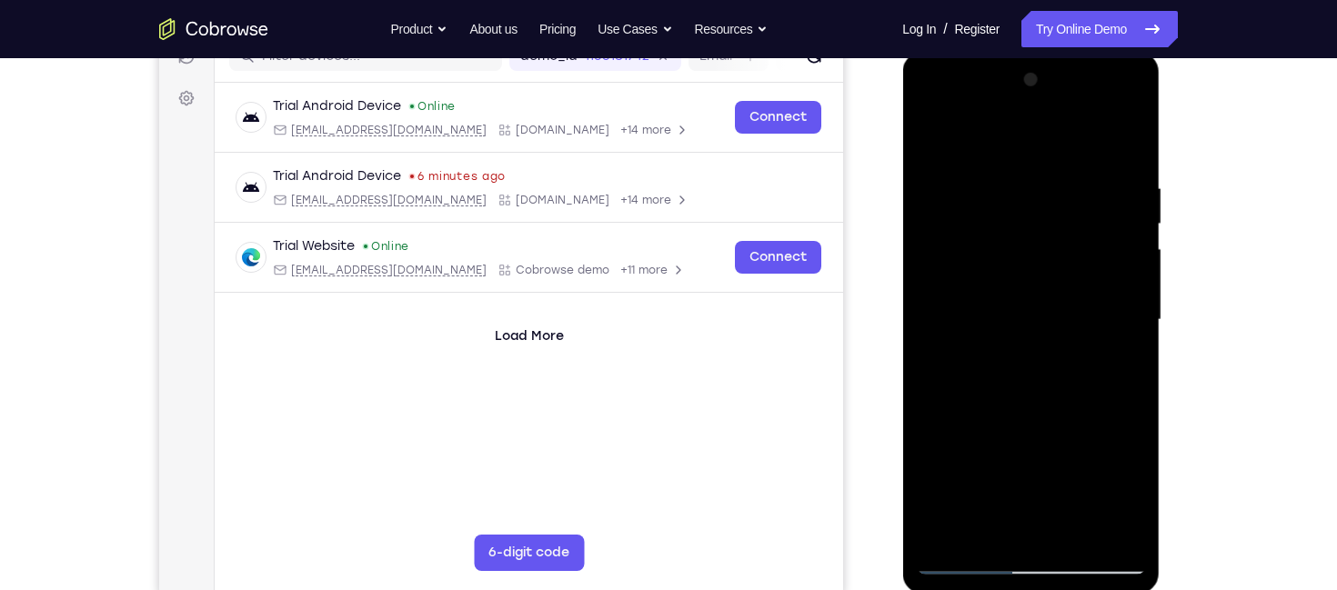
drag, startPoint x: 1002, startPoint y: 195, endPoint x: 1019, endPoint y: 439, distance: 245.2
click at [1019, 439] on div at bounding box center [1030, 319] width 229 height 509
drag, startPoint x: 1022, startPoint y: 228, endPoint x: 999, endPoint y: 490, distance: 262.9
click at [999, 490] on div at bounding box center [1030, 319] width 229 height 509
drag, startPoint x: 983, startPoint y: 168, endPoint x: 978, endPoint y: 428, distance: 260.2
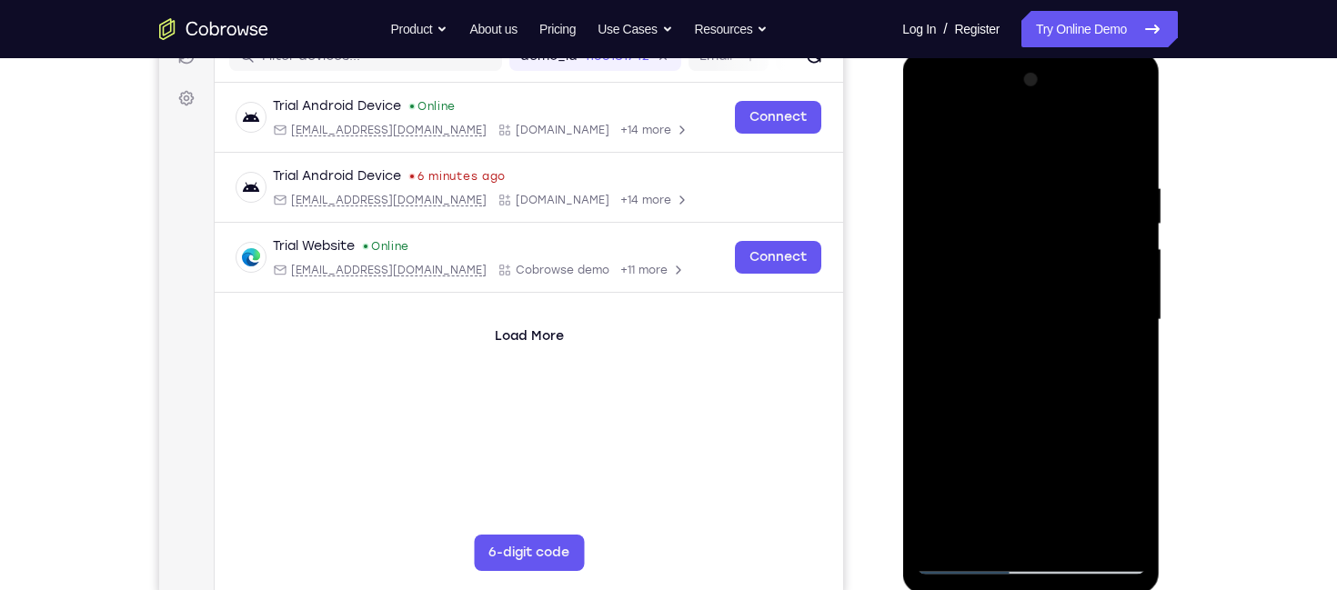
click at [978, 428] on div at bounding box center [1030, 319] width 229 height 509
drag, startPoint x: 1010, startPoint y: 234, endPoint x: 1012, endPoint y: 524, distance: 290.1
click at [1012, 524] on div at bounding box center [1030, 319] width 229 height 509
drag, startPoint x: 989, startPoint y: 296, endPoint x: 1009, endPoint y: 587, distance: 291.8
click at [1009, 587] on div at bounding box center [1030, 323] width 257 height 542
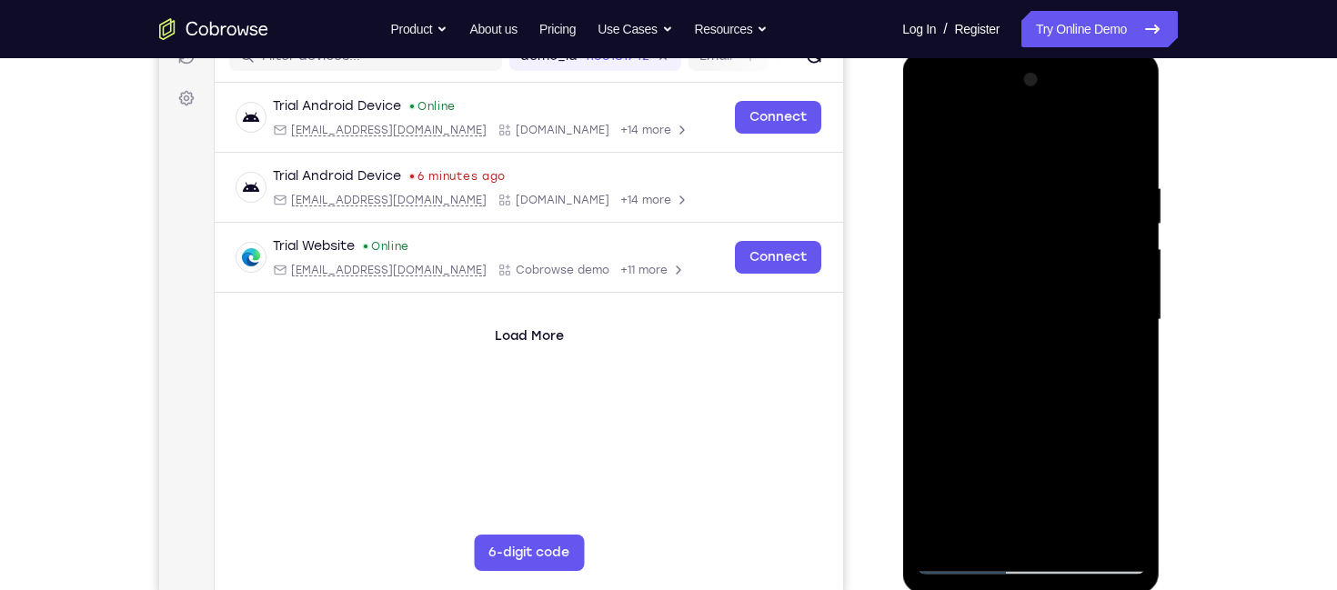
drag, startPoint x: 989, startPoint y: 239, endPoint x: 993, endPoint y: 474, distance: 234.7
click at [993, 474] on div at bounding box center [1030, 319] width 229 height 509
drag, startPoint x: 1009, startPoint y: 276, endPoint x: 989, endPoint y: 416, distance: 141.3
click at [989, 416] on div at bounding box center [1030, 319] width 229 height 509
drag, startPoint x: 1029, startPoint y: 210, endPoint x: 1040, endPoint y: 529, distance: 319.4
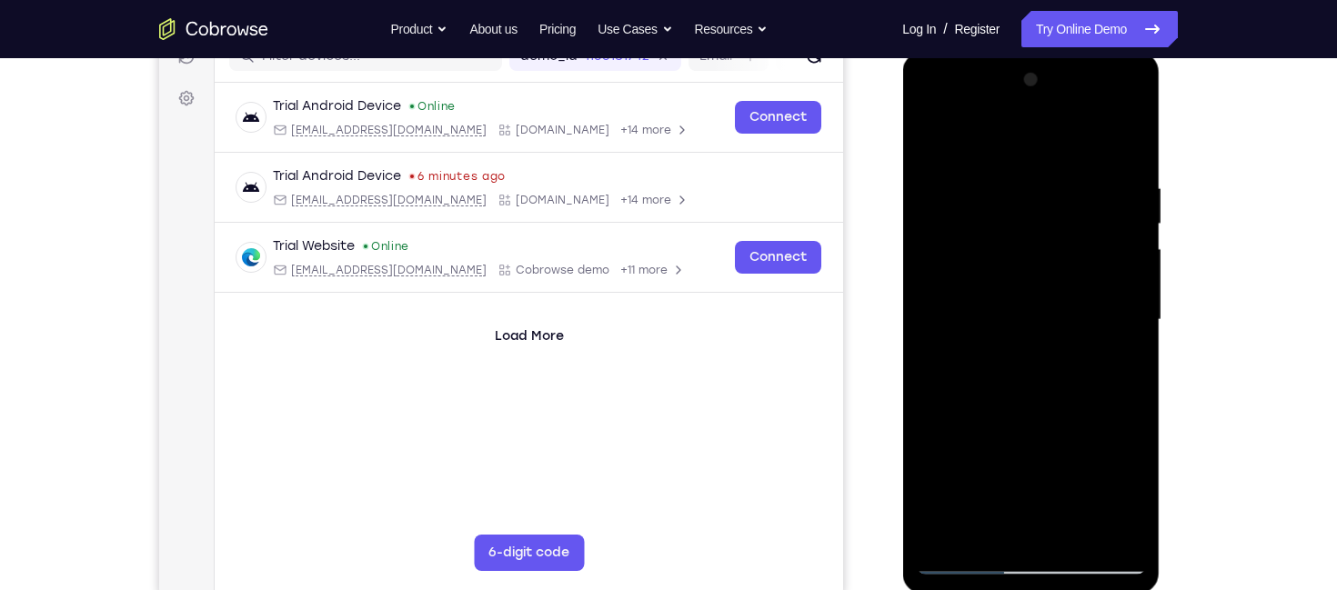
click at [1040, 529] on div at bounding box center [1030, 319] width 229 height 509
drag, startPoint x: 1003, startPoint y: 209, endPoint x: 1036, endPoint y: 464, distance: 256.7
click at [1036, 464] on div at bounding box center [1030, 319] width 229 height 509
drag, startPoint x: 1026, startPoint y: 241, endPoint x: 1016, endPoint y: 460, distance: 219.4
click at [1016, 460] on div at bounding box center [1030, 319] width 229 height 509
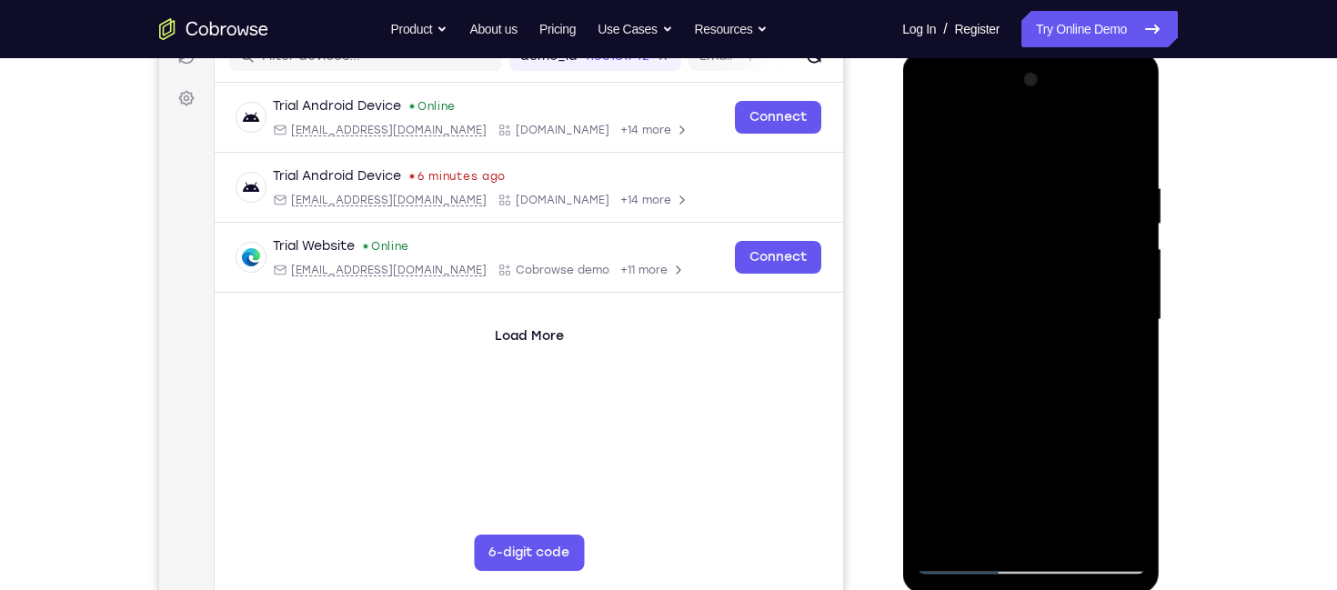
drag, startPoint x: 1025, startPoint y: 206, endPoint x: 1022, endPoint y: 503, distance: 296.5
click at [1022, 503] on div at bounding box center [1030, 319] width 229 height 509
drag, startPoint x: 1014, startPoint y: 296, endPoint x: 1042, endPoint y: 485, distance: 190.3
click at [1042, 485] on div at bounding box center [1030, 319] width 229 height 509
drag, startPoint x: 1031, startPoint y: 202, endPoint x: 989, endPoint y: 457, distance: 258.9
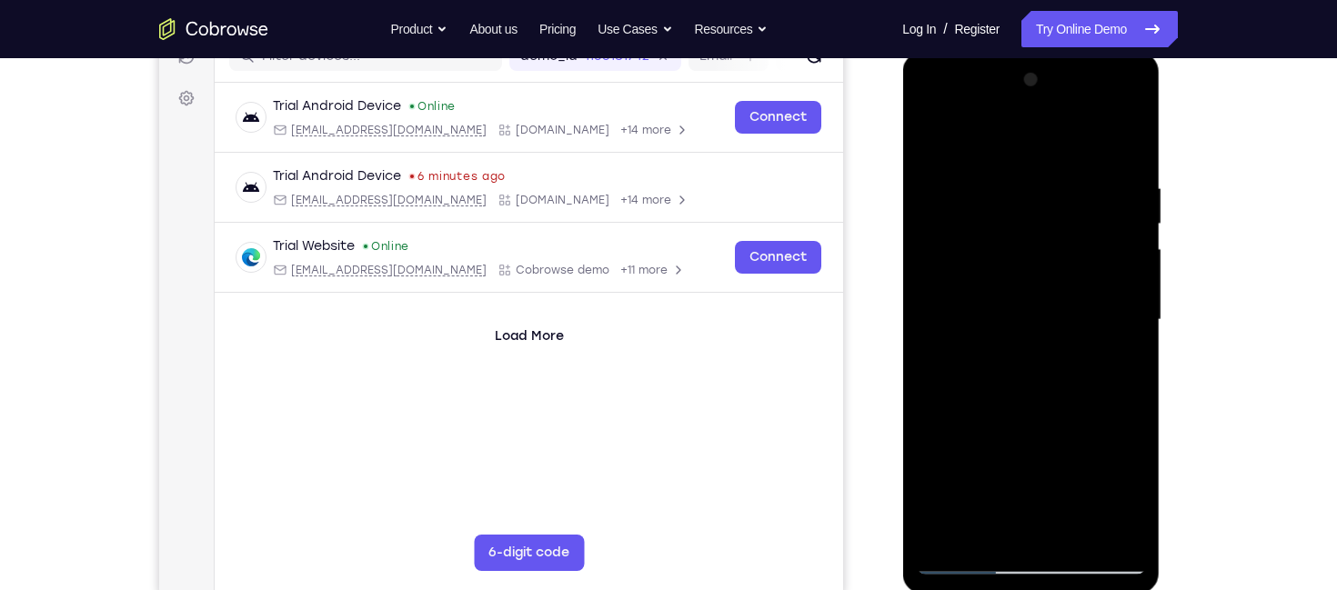
click at [989, 457] on div at bounding box center [1030, 319] width 229 height 509
drag, startPoint x: 1006, startPoint y: 184, endPoint x: 1027, endPoint y: 507, distance: 324.4
click at [1027, 507] on div at bounding box center [1030, 319] width 229 height 509
drag, startPoint x: 1037, startPoint y: 377, endPoint x: 1065, endPoint y: 512, distance: 137.5
click at [1065, 512] on div at bounding box center [1030, 319] width 229 height 509
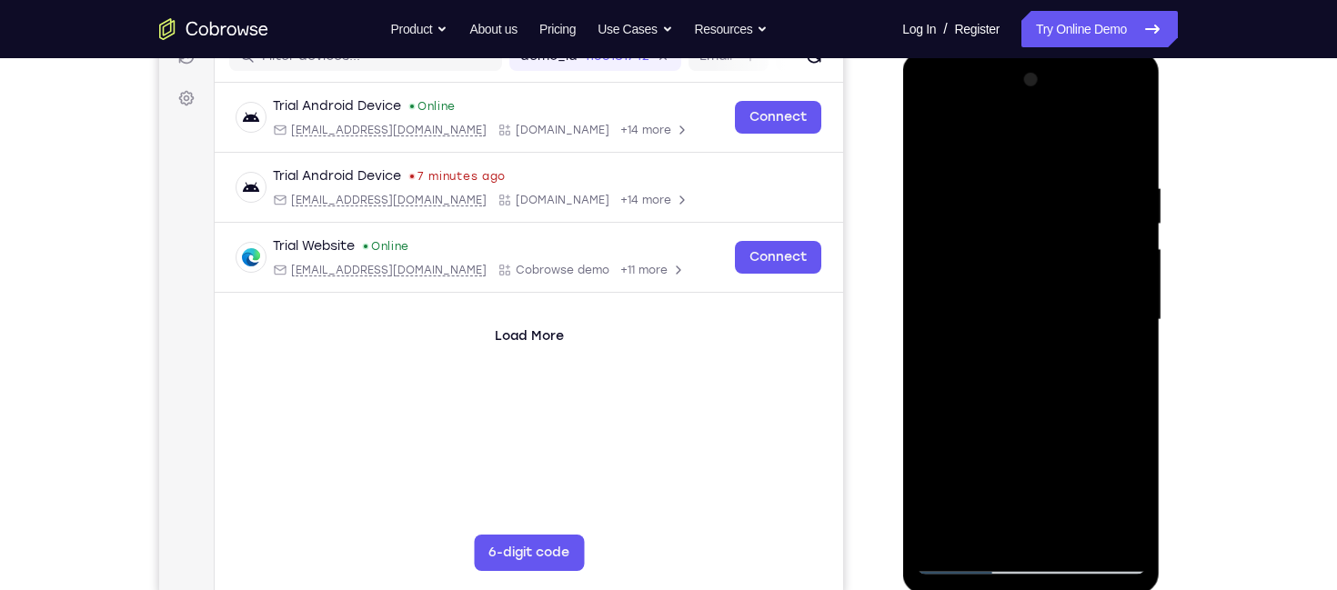
drag, startPoint x: 1072, startPoint y: 226, endPoint x: 1043, endPoint y: 234, distance: 30.0
click at [1084, 490] on div at bounding box center [1030, 319] width 229 height 509
drag, startPoint x: 1043, startPoint y: 205, endPoint x: 1050, endPoint y: 491, distance: 286.6
click at [1050, 491] on div at bounding box center [1030, 319] width 229 height 509
click at [1039, 486] on div at bounding box center [1030, 319] width 229 height 509
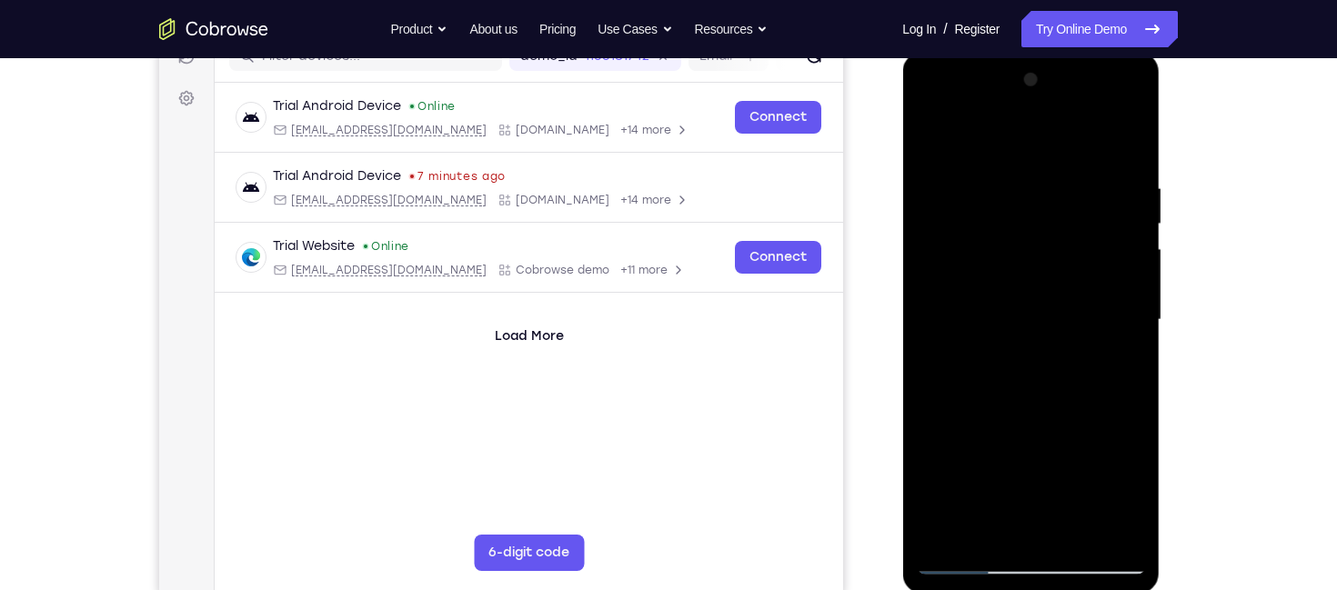
click at [1049, 527] on div at bounding box center [1030, 319] width 229 height 509
click at [1018, 461] on div at bounding box center [1030, 319] width 229 height 509
click at [1021, 495] on div at bounding box center [1030, 319] width 229 height 509
click at [1028, 460] on div at bounding box center [1030, 319] width 229 height 509
click at [1007, 448] on div at bounding box center [1030, 319] width 229 height 509
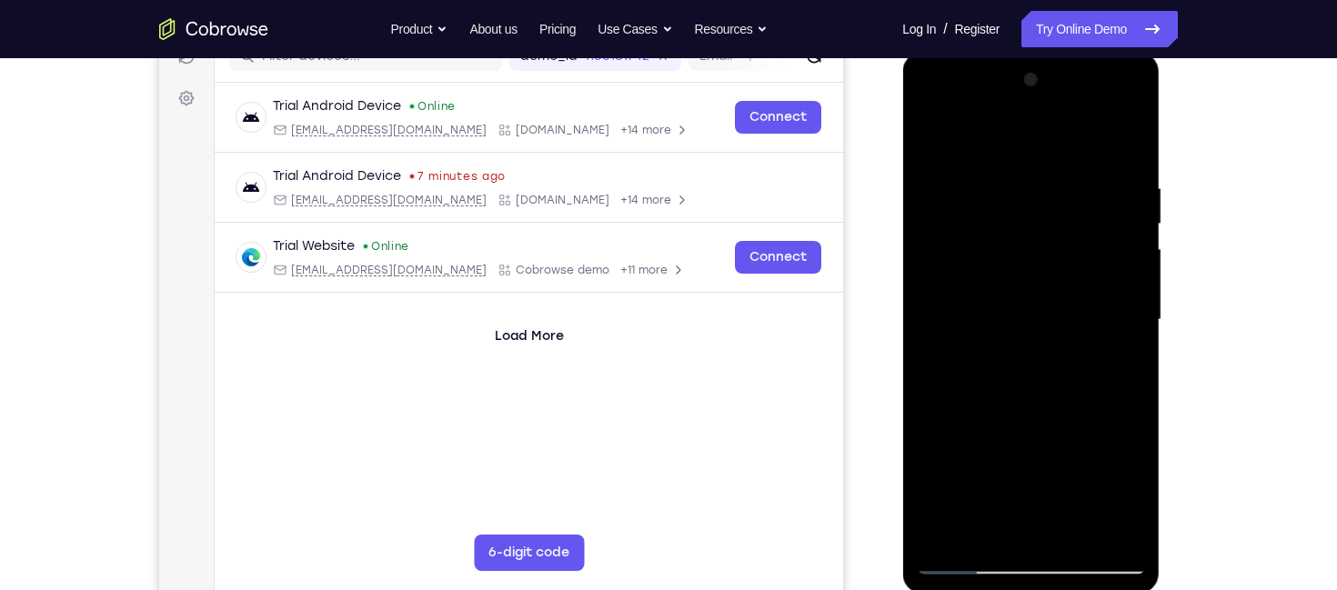
drag, startPoint x: 1009, startPoint y: 305, endPoint x: 1010, endPoint y: 414, distance: 109.1
click at [1010, 414] on div at bounding box center [1030, 319] width 229 height 509
drag, startPoint x: 1014, startPoint y: 166, endPoint x: 1018, endPoint y: 414, distance: 248.3
click at [1018, 414] on div at bounding box center [1030, 319] width 229 height 509
drag, startPoint x: 1101, startPoint y: 336, endPoint x: 1114, endPoint y: 575, distance: 239.5
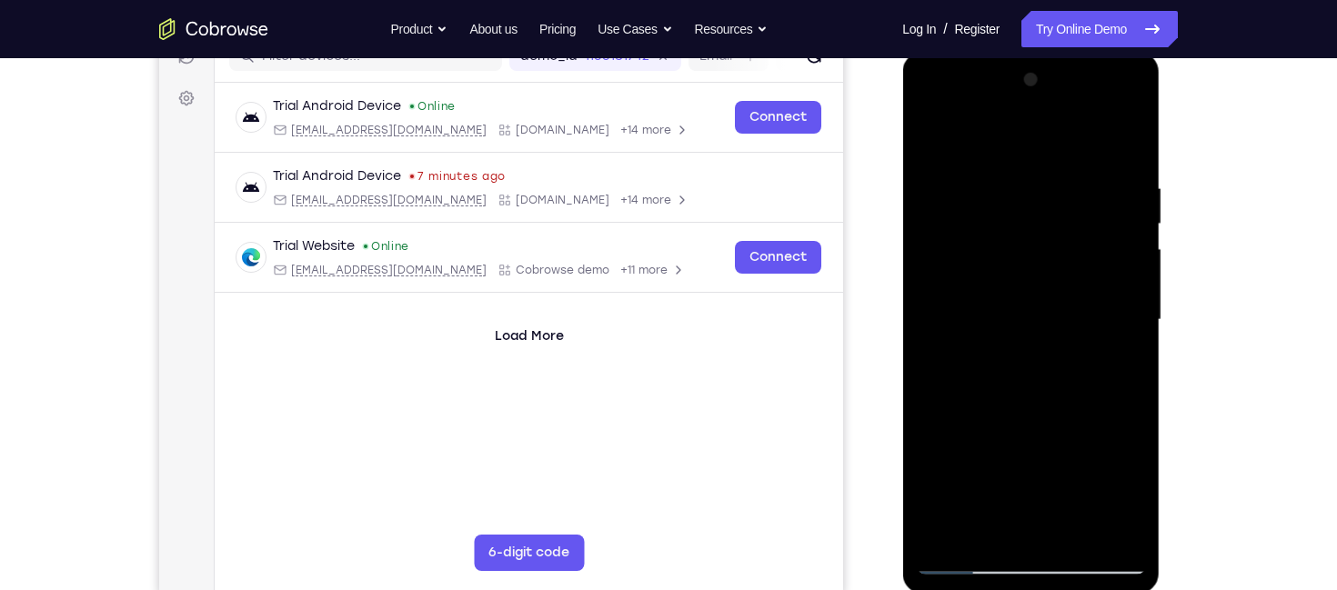
click at [1114, 575] on div at bounding box center [1030, 323] width 257 height 542
click at [1059, 265] on div at bounding box center [1030, 319] width 229 height 509
click at [1093, 298] on div at bounding box center [1030, 319] width 229 height 509
click at [1124, 305] on div at bounding box center [1030, 319] width 229 height 509
click at [1079, 521] on div at bounding box center [1030, 319] width 229 height 509
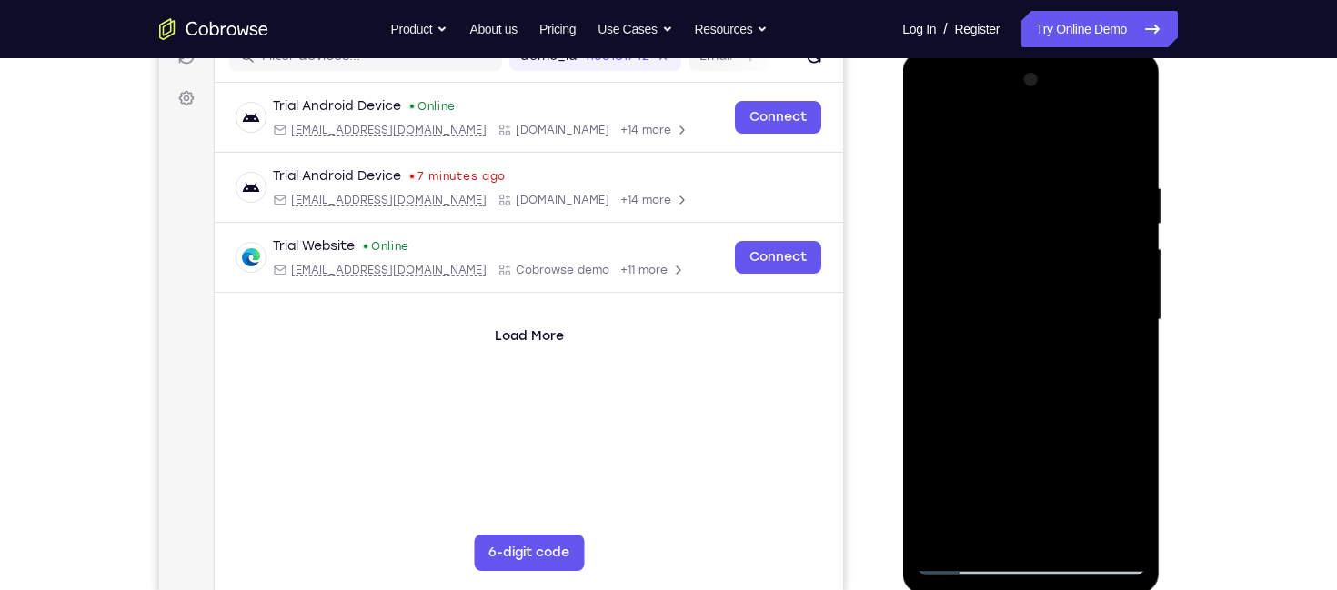
click at [1135, 562] on div at bounding box center [1030, 319] width 229 height 509
click at [979, 406] on div at bounding box center [1030, 319] width 229 height 509
click at [1123, 409] on div at bounding box center [1030, 319] width 229 height 509
click at [1134, 563] on div at bounding box center [1030, 319] width 229 height 509
click at [980, 504] on div at bounding box center [1030, 319] width 229 height 509
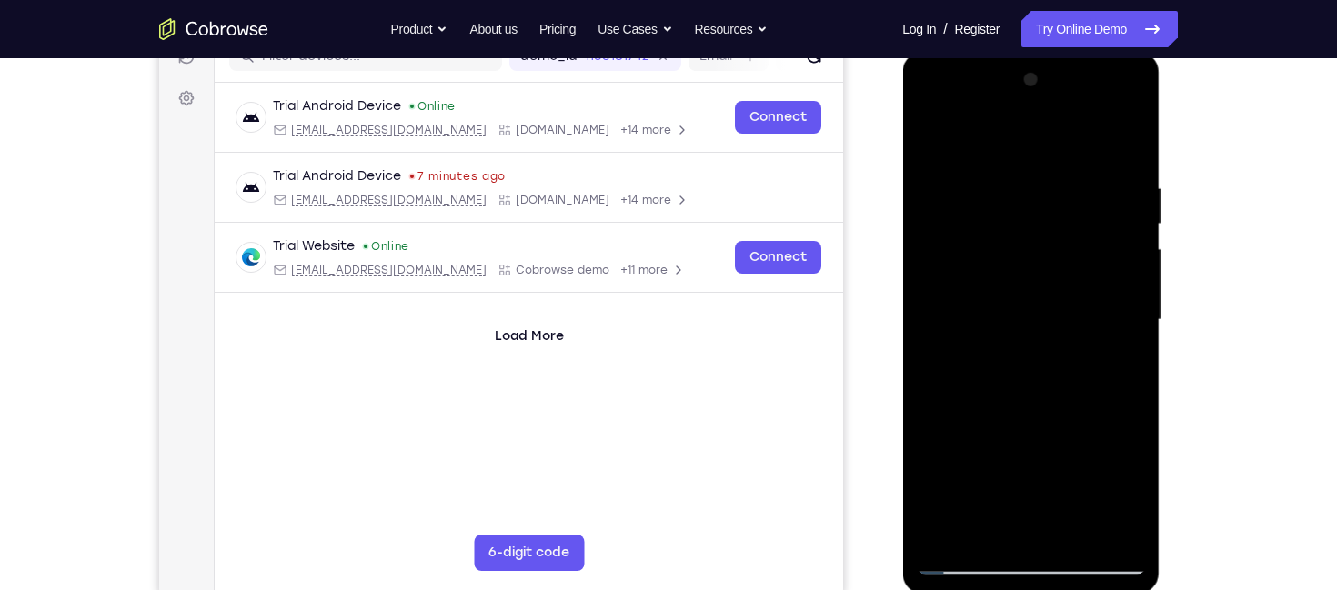
click at [1129, 507] on div at bounding box center [1030, 319] width 229 height 509
click at [1093, 477] on div at bounding box center [1030, 319] width 229 height 509
click at [1067, 336] on div at bounding box center [1030, 319] width 229 height 509
click at [1135, 563] on div at bounding box center [1030, 319] width 229 height 509
click at [1058, 266] on div at bounding box center [1030, 319] width 229 height 509
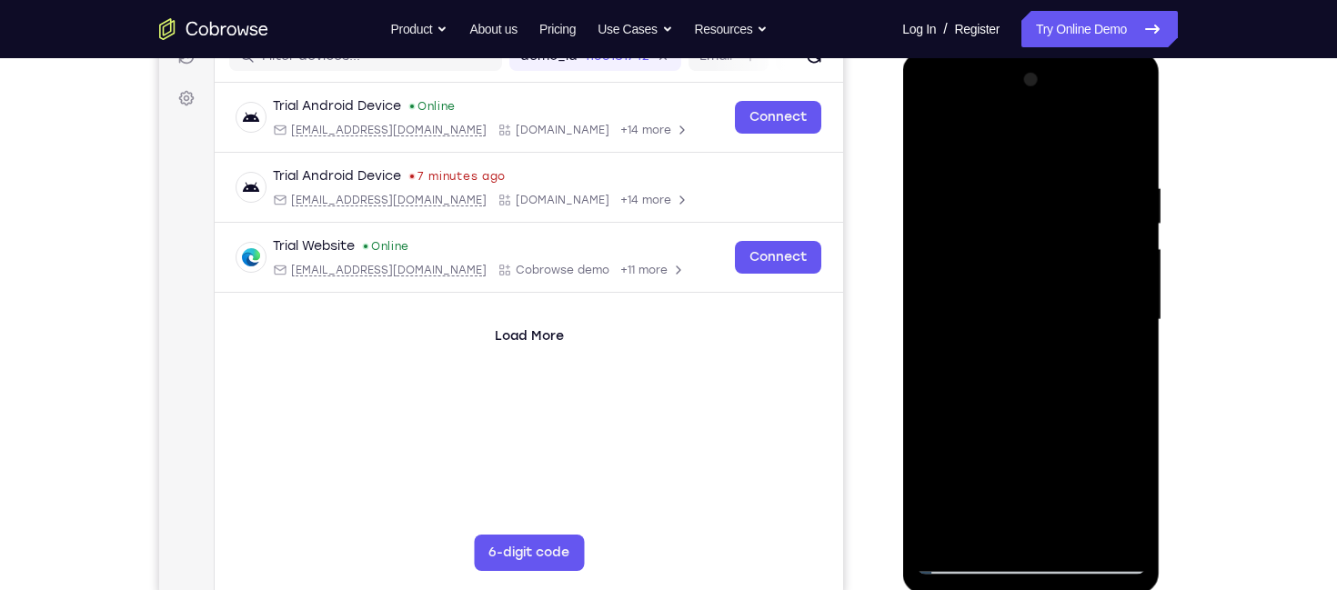
click at [1132, 306] on div at bounding box center [1030, 319] width 229 height 509
click at [1089, 534] on div at bounding box center [1030, 319] width 229 height 509
click at [1114, 563] on div at bounding box center [1030, 319] width 229 height 509
click at [1062, 524] on div at bounding box center [1030, 319] width 229 height 509
click at [1131, 563] on div at bounding box center [1030, 319] width 229 height 509
